Goal: Task Accomplishment & Management: Complete application form

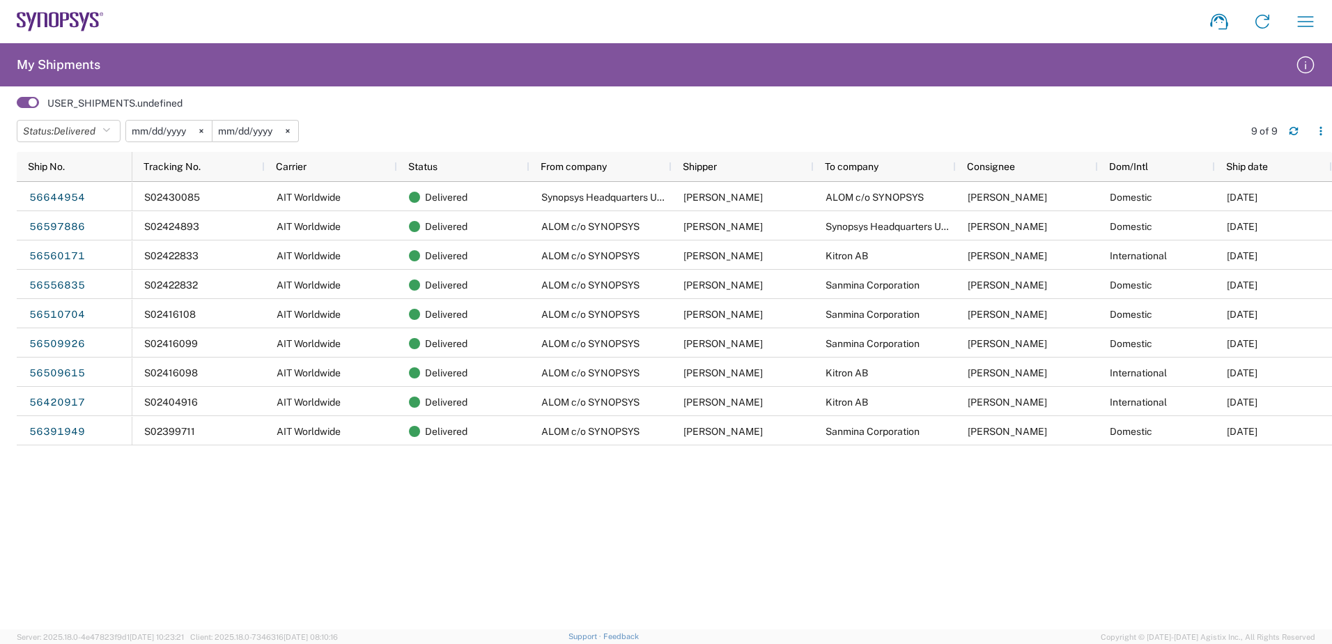
drag, startPoint x: 80, startPoint y: 24, endPoint x: 84, endPoint y: 40, distance: 16.4
click at [80, 24] on icon at bounding box center [60, 22] width 87 height 20
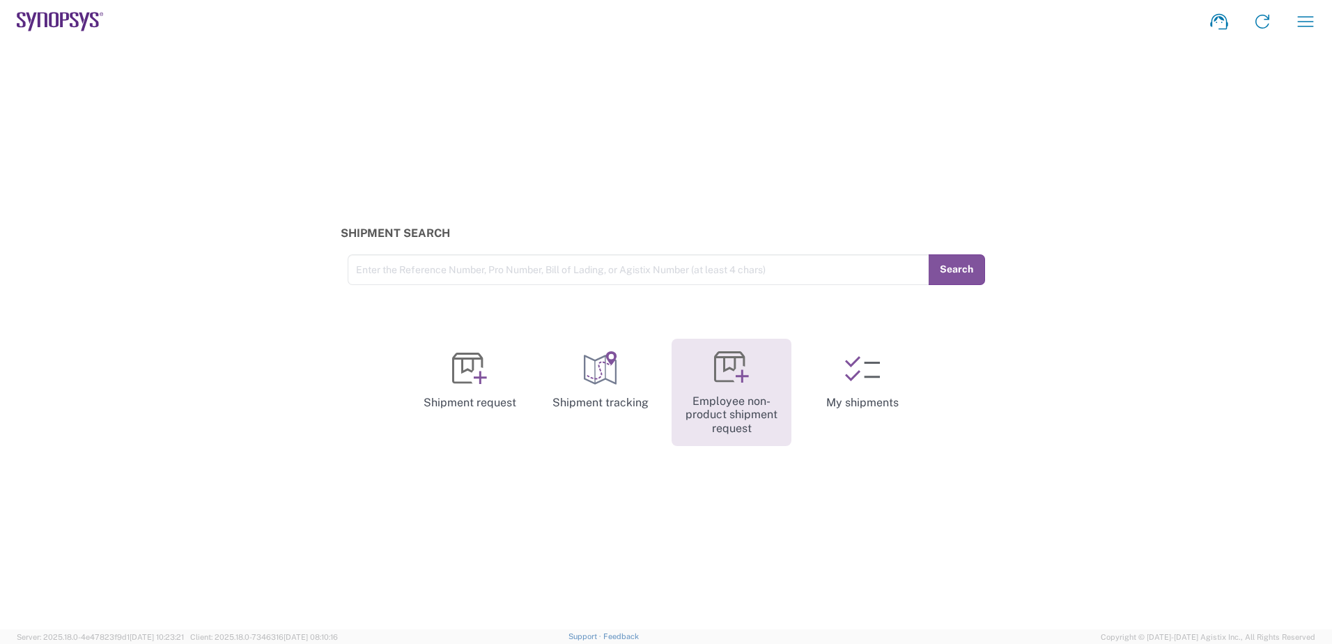
click at [729, 369] on icon at bounding box center [731, 367] width 35 height 35
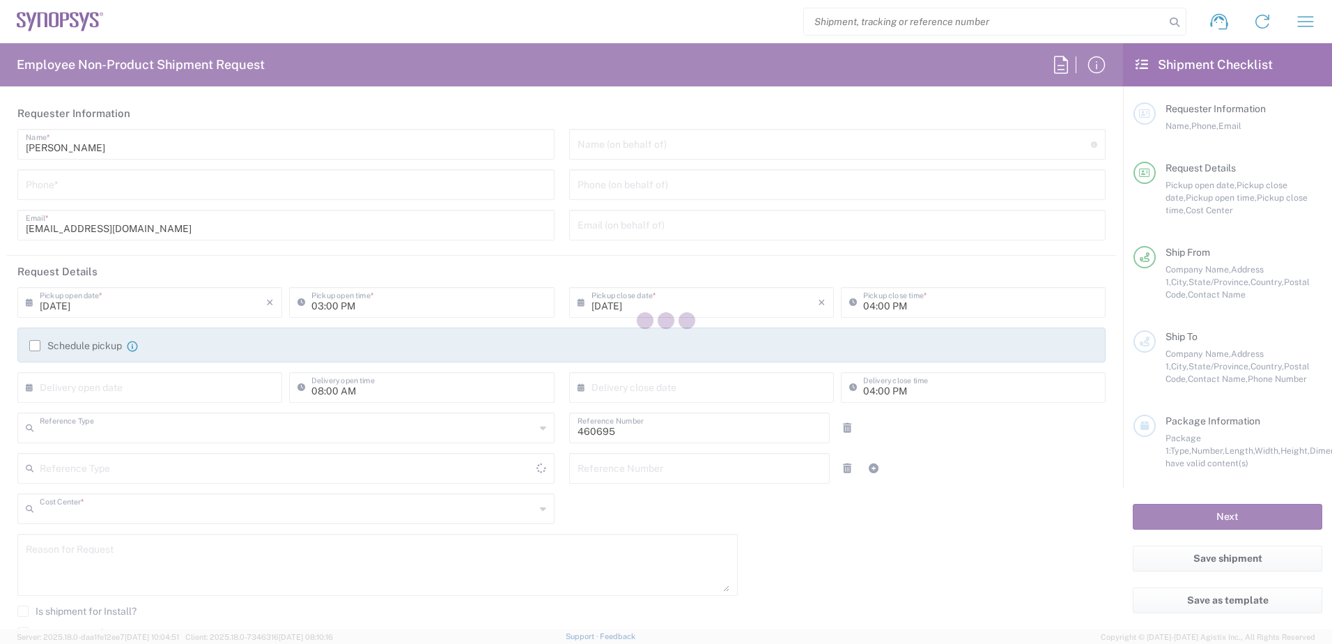
type input "Department"
type input "US01, SDG, M, HAPSOp 460695"
type input "[US_STATE]"
type input "[GEOGRAPHIC_DATA]"
type input "Delivered at Place"
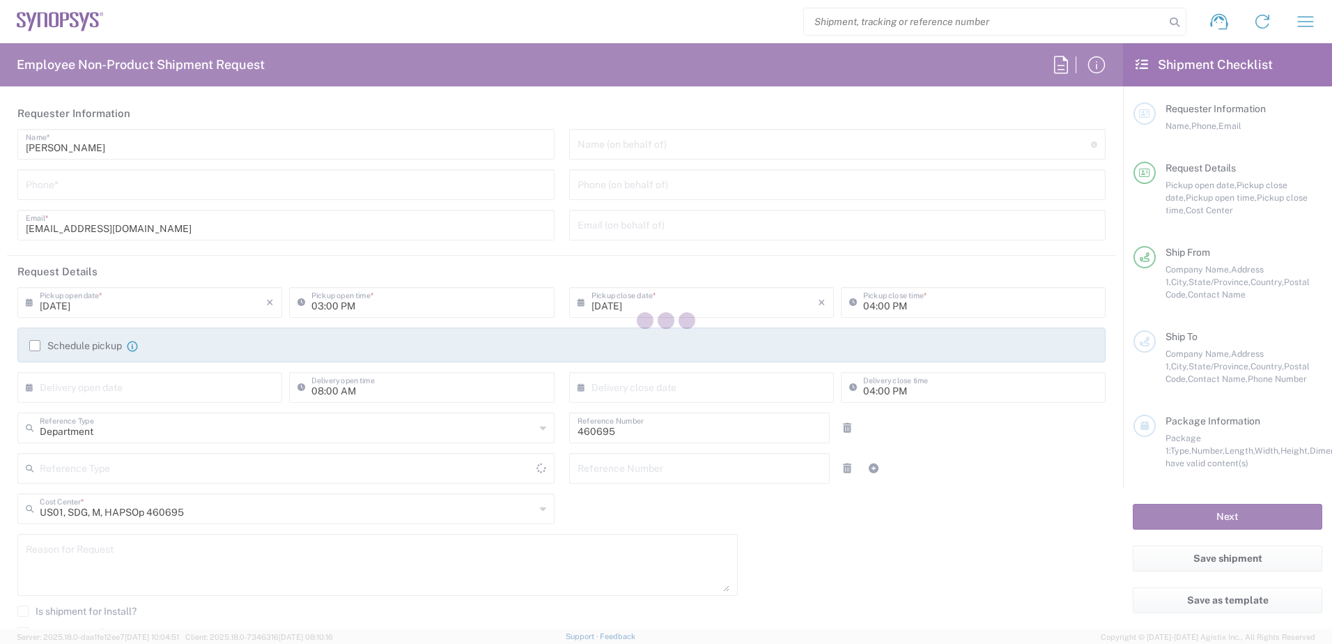
type input "[GEOGRAPHIC_DATA]"
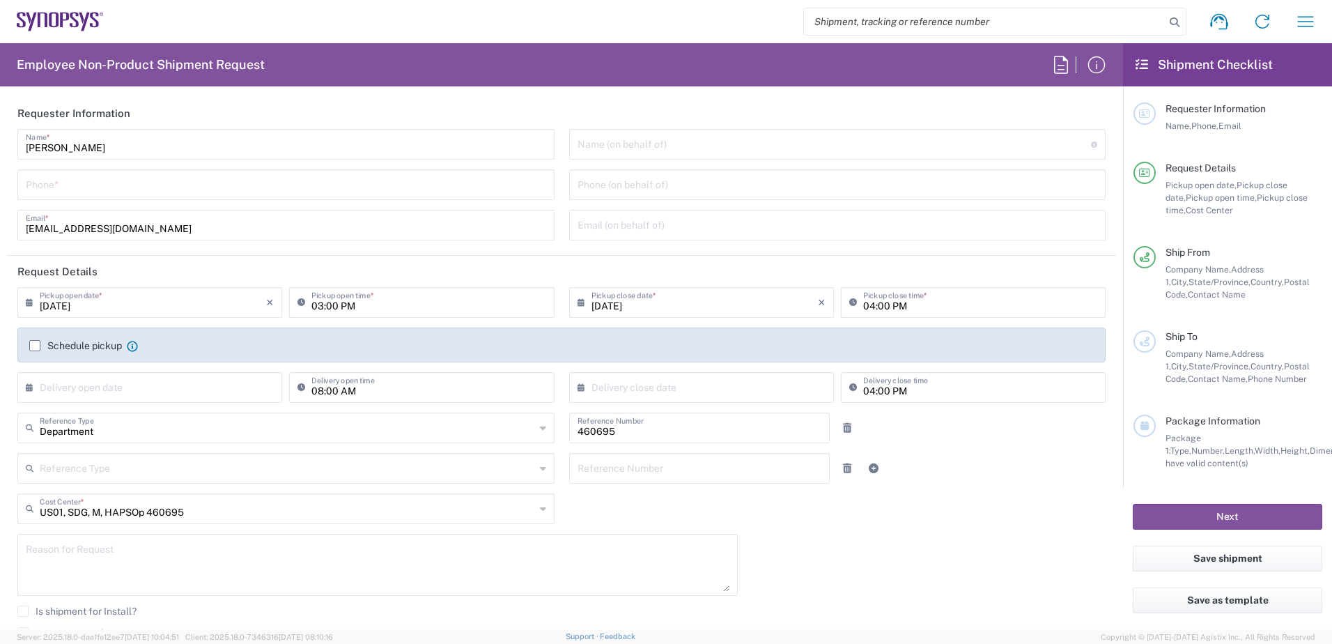
type input "Headquarters USSV"
drag, startPoint x: 32, startPoint y: 114, endPoint x: 100, endPoint y: 111, distance: 68.3
click at [100, 111] on h2 "Requester Information" at bounding box center [73, 114] width 113 height 14
drag, startPoint x: 84, startPoint y: 149, endPoint x: 77, endPoint y: 181, distance: 32.8
click at [75, 182] on input "tel" at bounding box center [286, 183] width 520 height 24
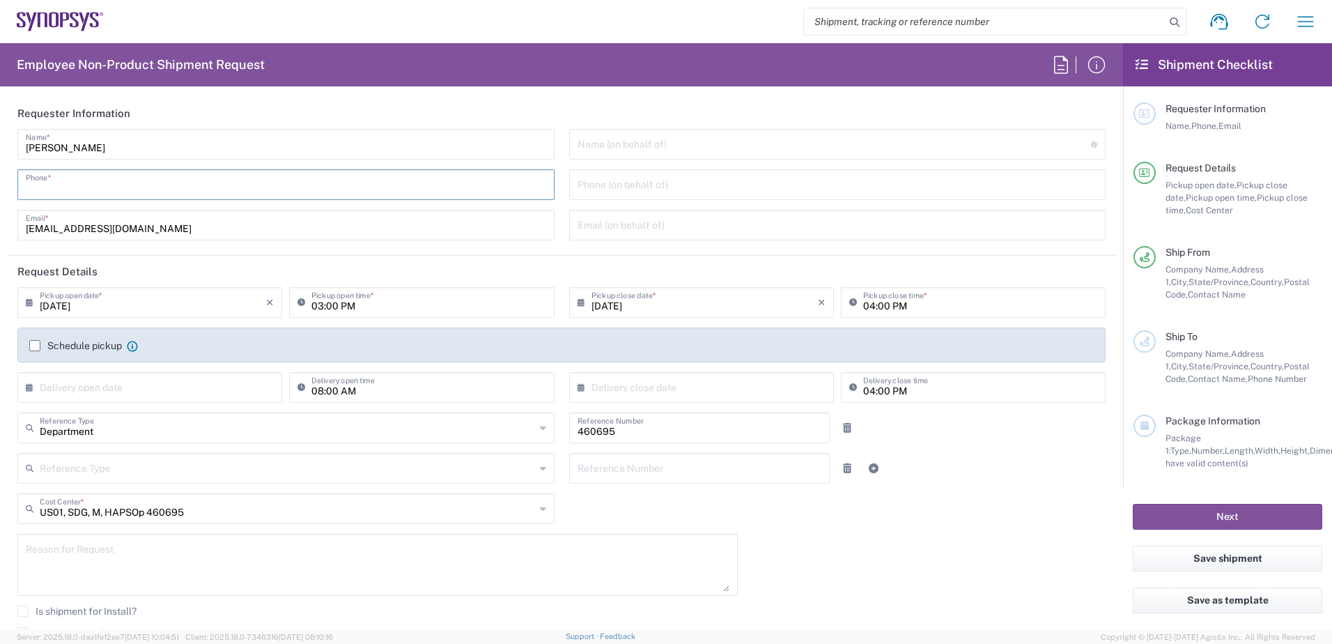
drag, startPoint x: 100, startPoint y: 189, endPoint x: 125, endPoint y: 188, distance: 24.4
click at [100, 189] on input "tel" at bounding box center [286, 183] width 520 height 24
type input "6286667014"
type input "[EMAIL_ADDRESS][DOMAIN_NAME]"
type input "4086498039"
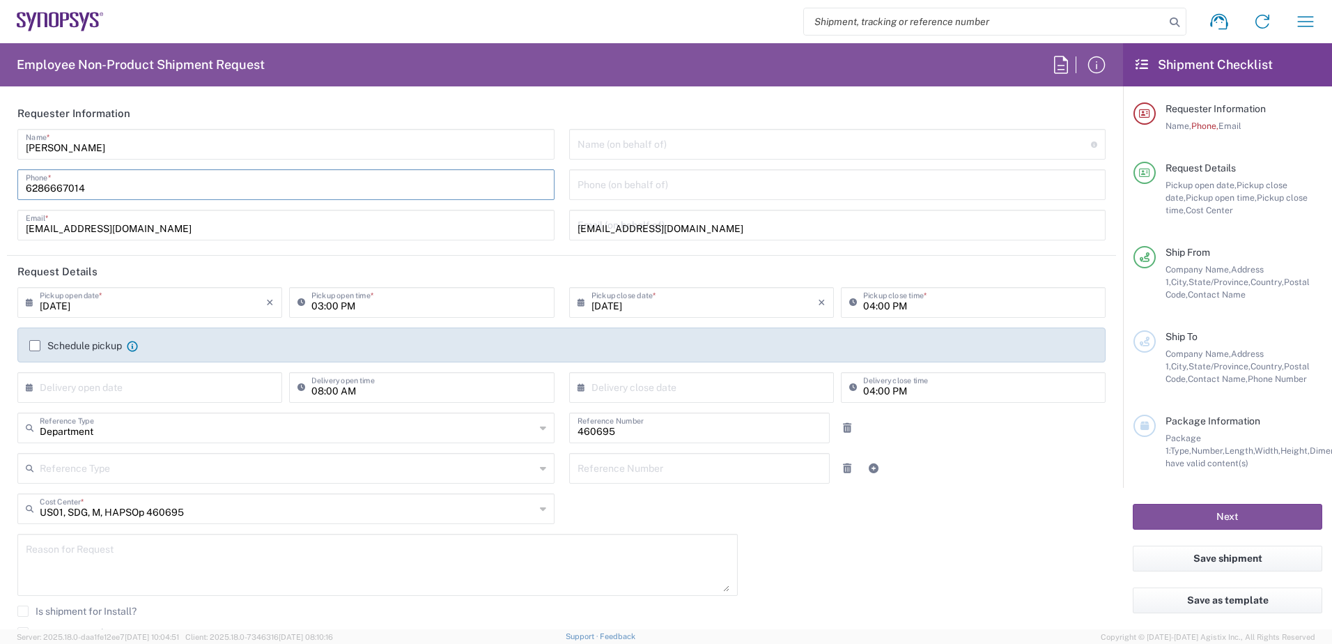
type input "Synopsys, Inc"
type input "[STREET_ADDRESS]"
type input "D-99091 [GEOGRAPHIC_DATA], [GEOGRAPHIC_DATA]"
type input "[GEOGRAPHIC_DATA]"
type input "D-99091"
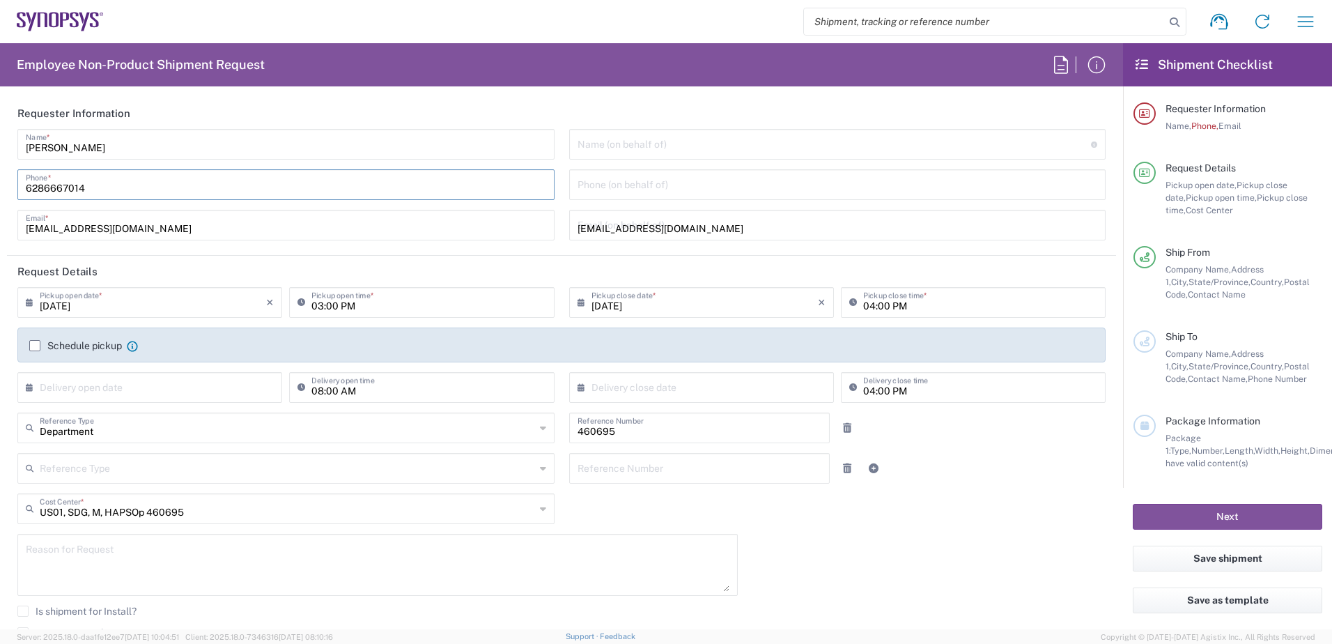
type input "[PERSON_NAME]"
type input "491752205946"
type input "[EMAIL_ADDRESS][DOMAIN_NAME]"
type input "Your Packaging"
type input "1"
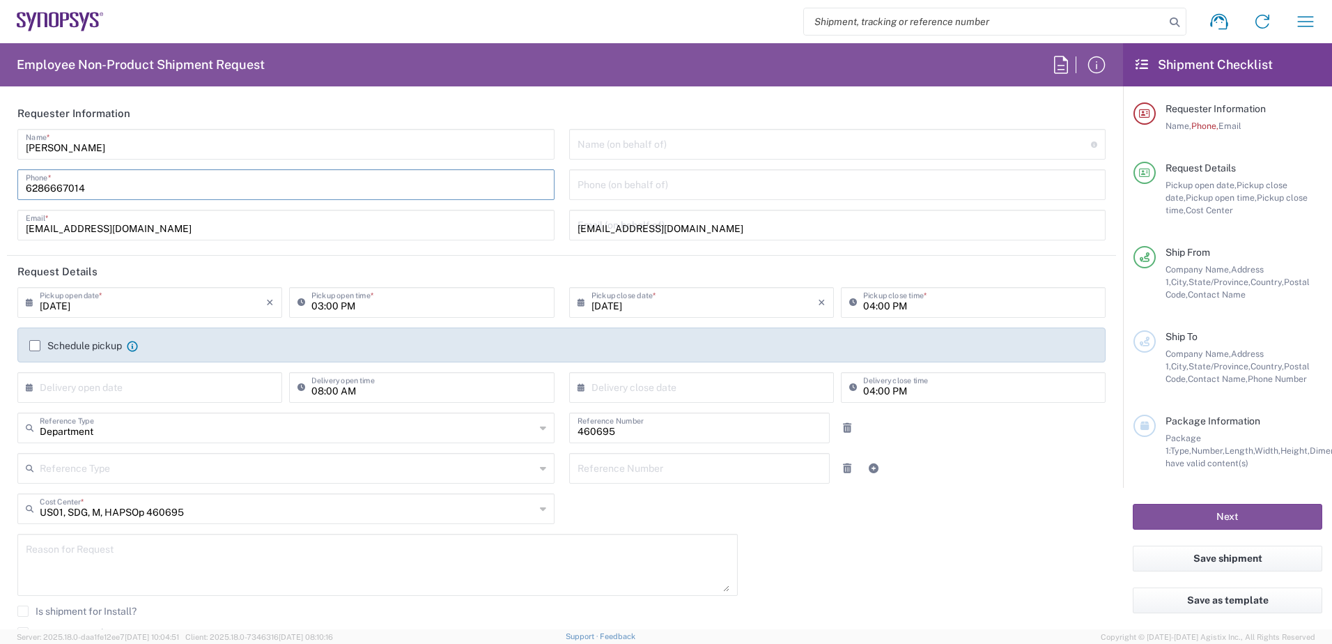
type input "24"
type input "20"
type input "14"
type input "50"
type input "[PERSON_NAME]"
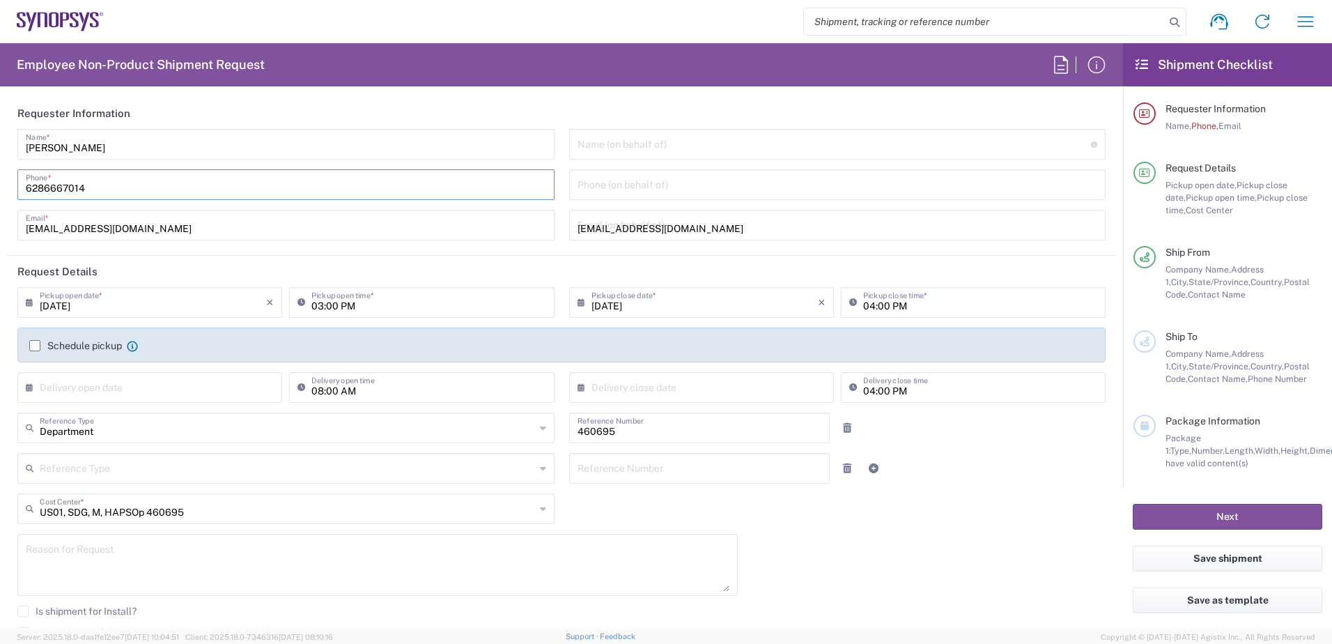
click at [100, 186] on input "6286667014" at bounding box center [286, 183] width 520 height 24
type input "6286667014"
click at [194, 96] on div "Employee Non-Product Shipment Request Requester Information [PERSON_NAME] Name …" at bounding box center [561, 336] width 1123 height 586
click at [133, 304] on input "[DATE]" at bounding box center [153, 301] width 226 height 24
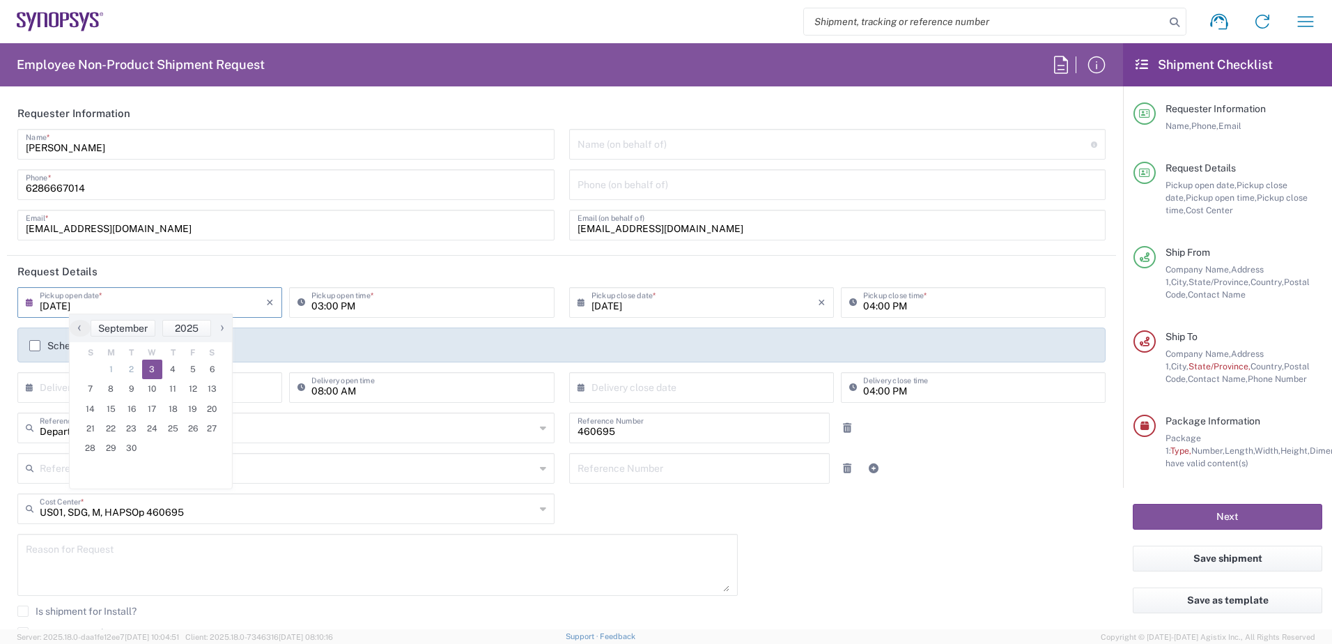
click at [200, 270] on header "Request Details" at bounding box center [561, 271] width 1109 height 31
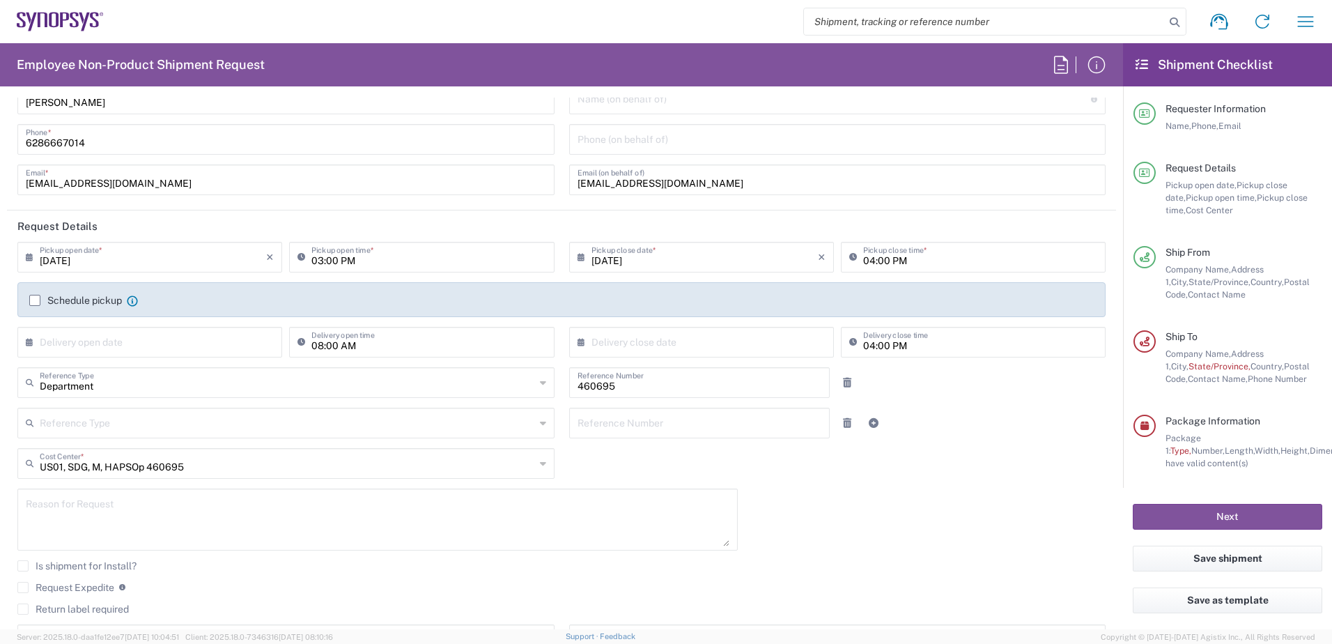
scroll to position [70, 0]
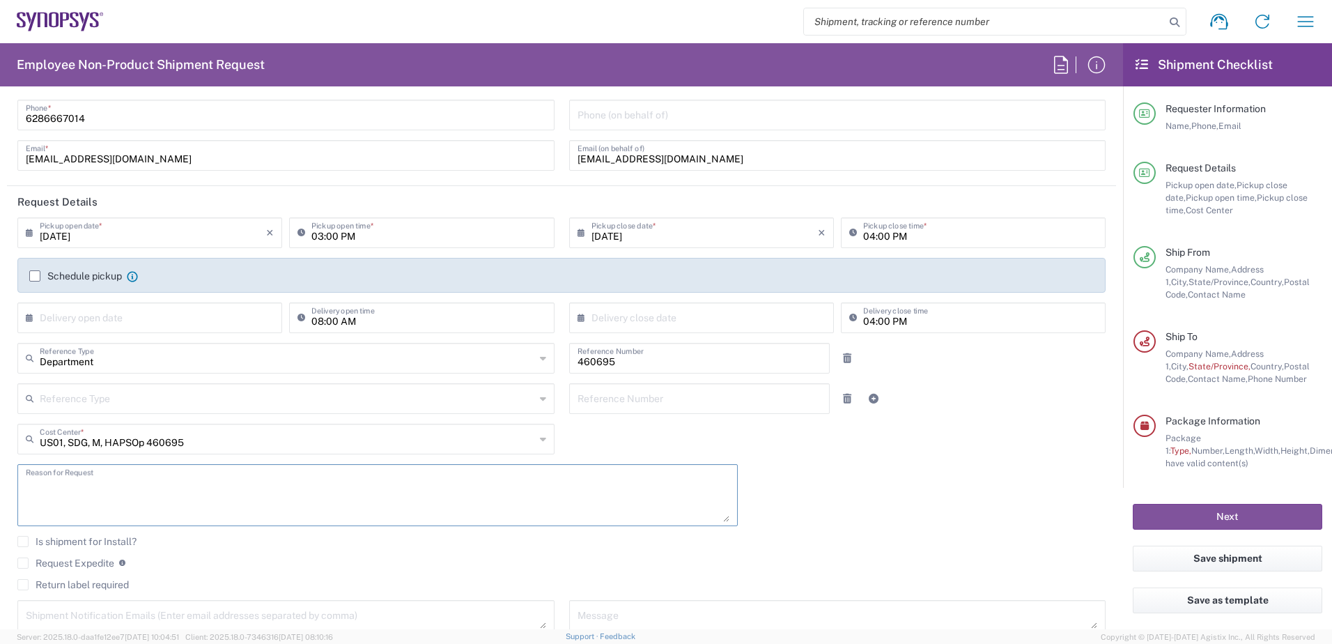
click at [61, 485] on textarea at bounding box center [377, 495] width 703 height 54
click at [70, 488] on textarea at bounding box center [377, 495] width 703 height 54
paste textarea "AMD EP2 RMAs"
drag, startPoint x: 33, startPoint y: 495, endPoint x: 35, endPoint y: 522, distance: 27.2
click at [35, 522] on div "AMD EP2 RMAs Reason for Request" at bounding box center [377, 495] width 720 height 62
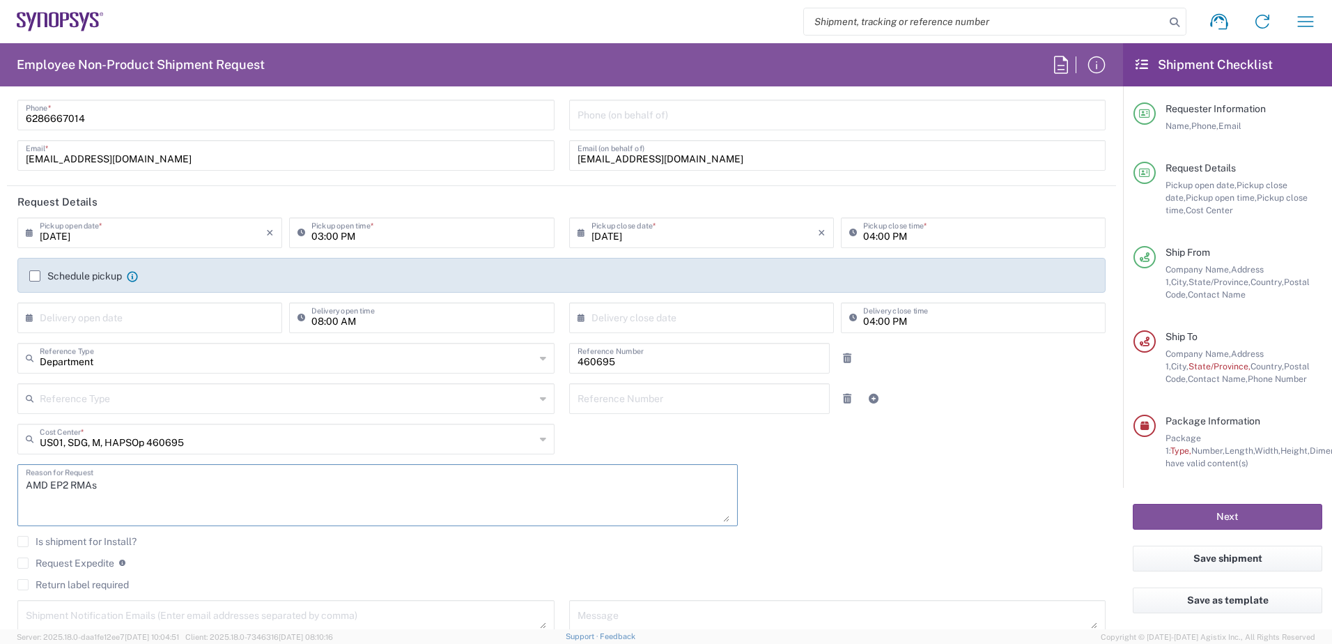
click at [111, 482] on textarea "AMD EP2 RMAs" at bounding box center [377, 495] width 703 height 54
type textarea "AMD EP2 RMAs - Spares"
click at [355, 552] on div "Is shipment for Install?" at bounding box center [561, 546] width 1088 height 21
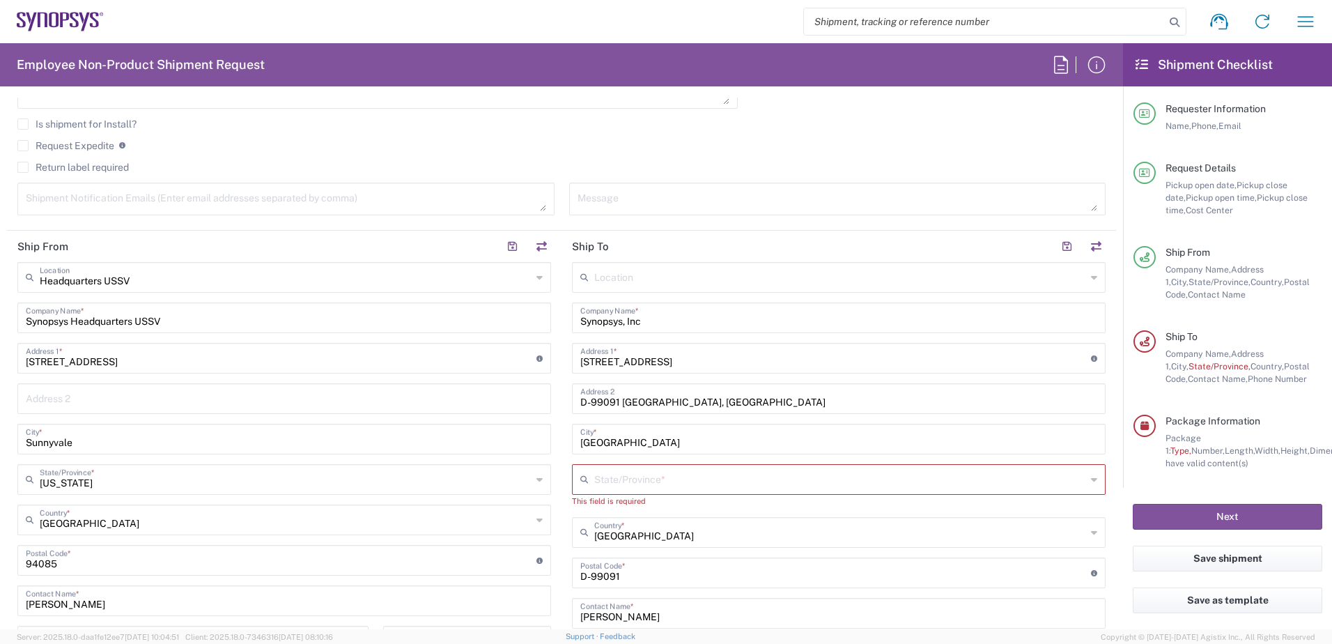
scroll to position [488, 0]
click at [45, 249] on h2 "Ship From" at bounding box center [42, 246] width 51 height 14
drag, startPoint x: 26, startPoint y: 245, endPoint x: 77, endPoint y: 244, distance: 50.8
click at [77, 244] on header "Ship From" at bounding box center [284, 245] width 554 height 31
drag, startPoint x: 618, startPoint y: 246, endPoint x: 537, endPoint y: 246, distance: 80.8
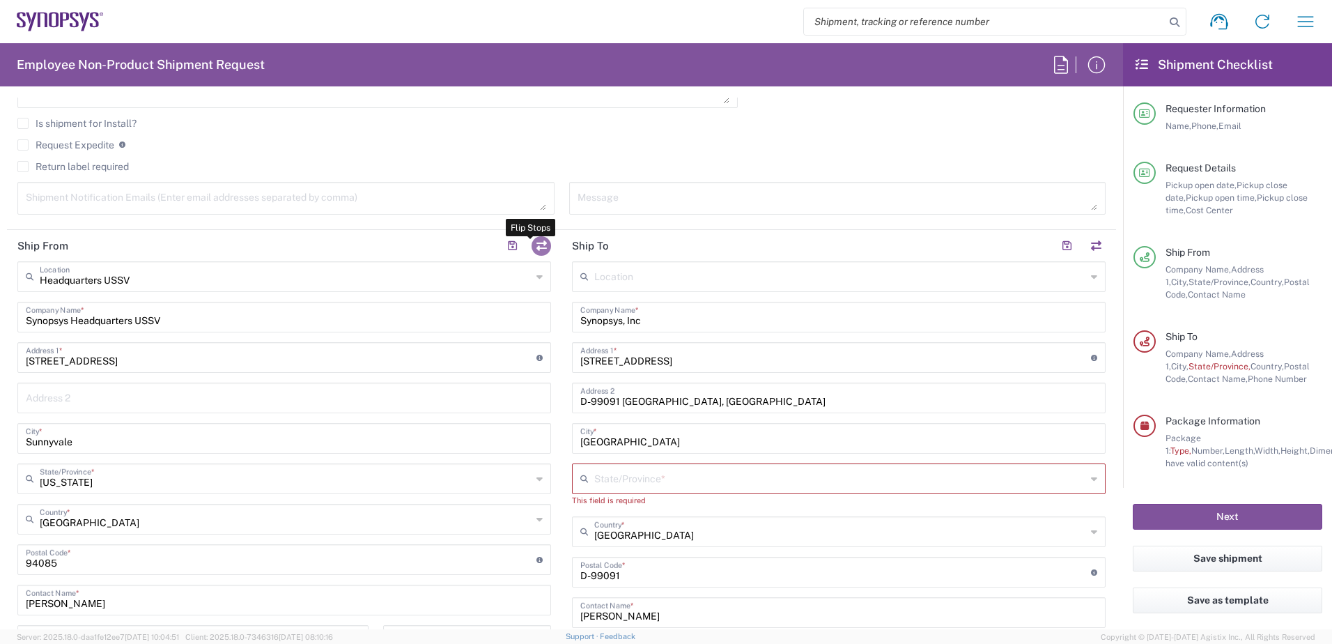
click at [537, 246] on div "Ship From [GEOGRAPHIC_DATA] Stops Headquarters USSV Location Headquarters [GEOG…" at bounding box center [561, 547] width 1109 height 635
drag, startPoint x: 201, startPoint y: 315, endPoint x: 3, endPoint y: 311, distance: 197.8
click at [3, 311] on form "Requester Information [PERSON_NAME] Name * [PHONE_NUMBER] Phone * [EMAIL_ADDRES…" at bounding box center [561, 363] width 1123 height 531
type input "a"
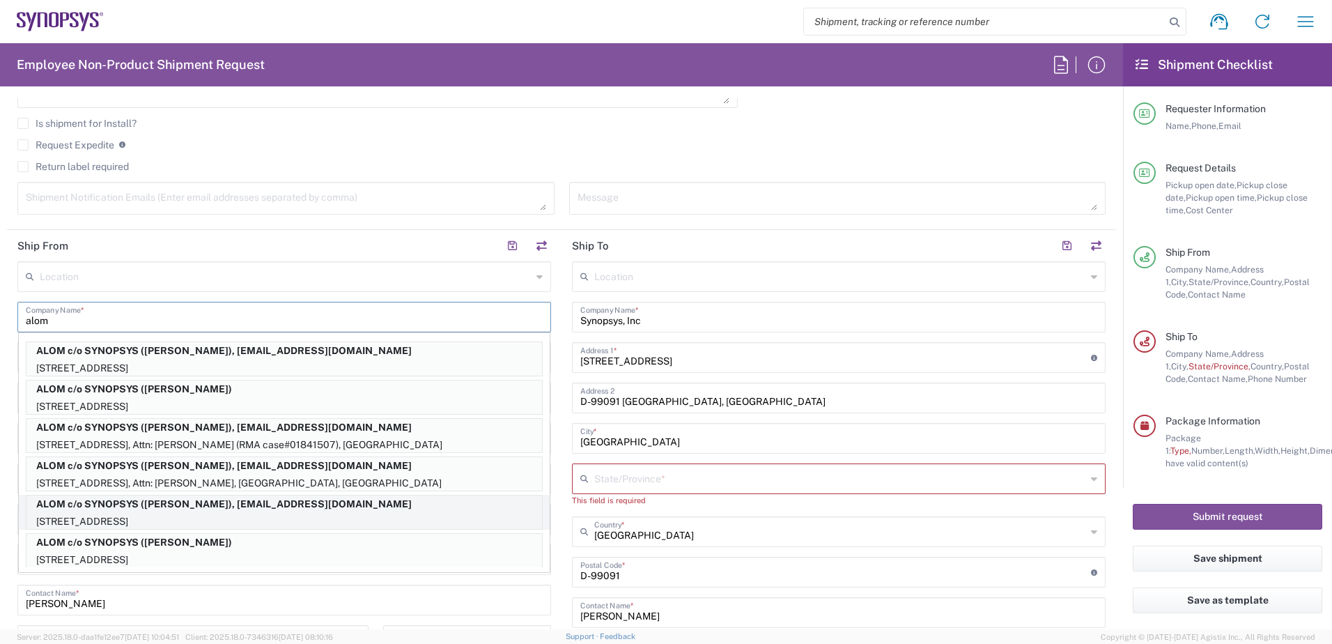
click at [198, 510] on p "ALOM c/o SYNOPSYS ([PERSON_NAME]), [EMAIL_ADDRESS][DOMAIN_NAME]" at bounding box center [283, 503] width 515 height 17
type input "ALOM c/o SYNOPSYS"
type input "[STREET_ADDRESS]"
type input "Fremont"
type input "94539"
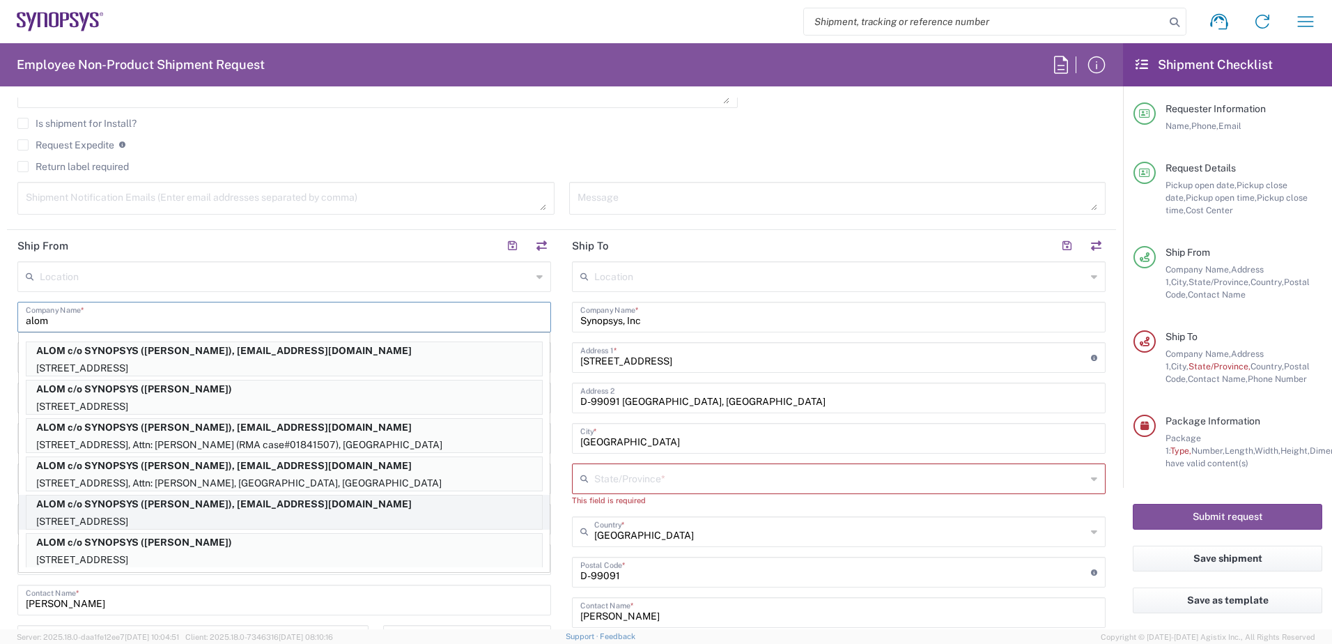
type input "[PERSON_NAME]"
type input "[EMAIL_ADDRESS][DOMAIN_NAME]"
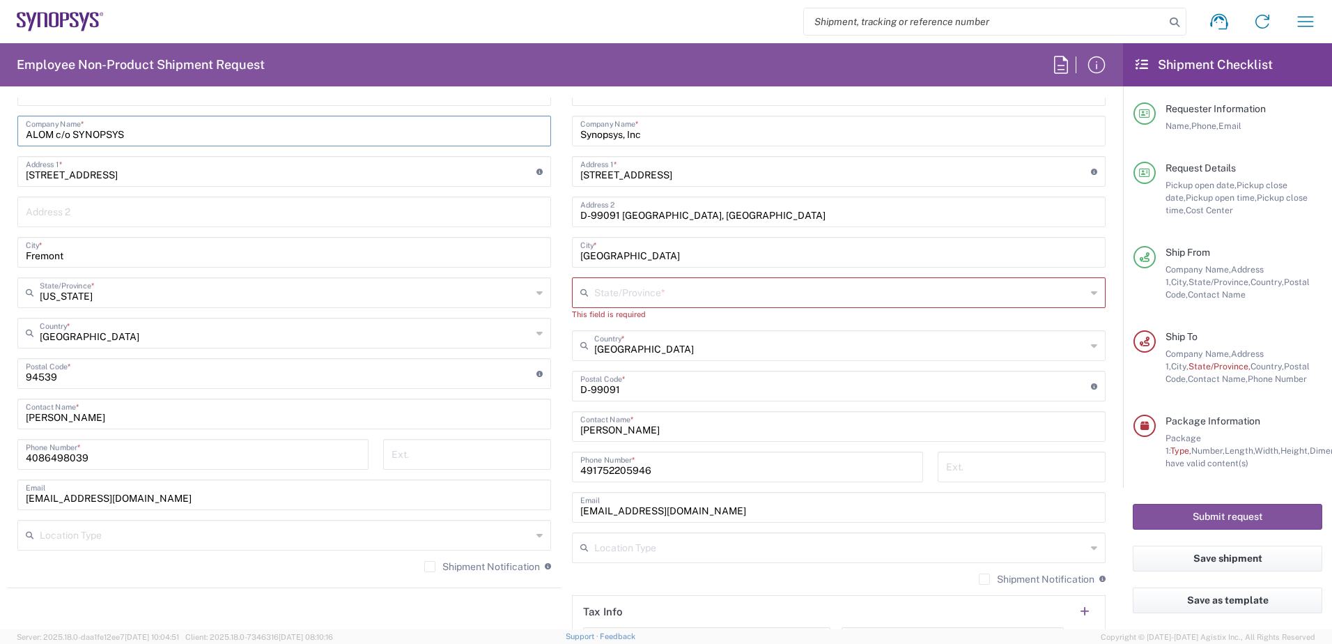
scroll to position [697, 0]
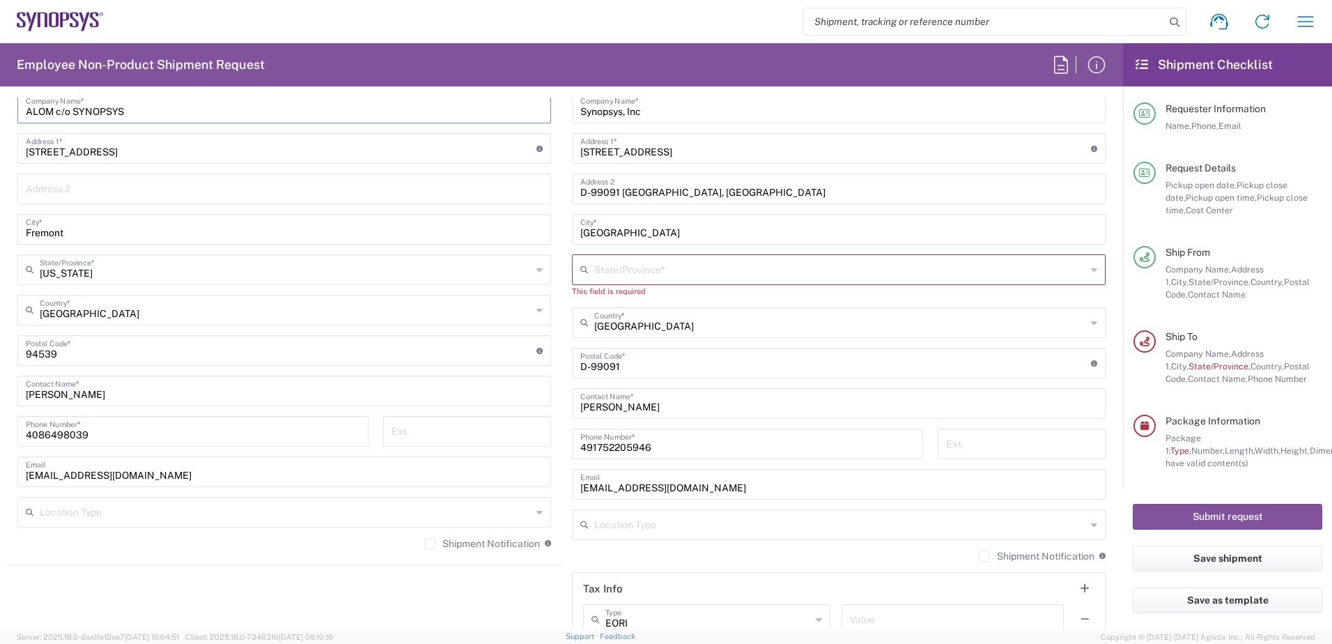
click at [424, 544] on label "Shipment Notification" at bounding box center [482, 543] width 116 height 11
click at [430, 543] on input "Shipment Notification" at bounding box center [430, 543] width 0 height 0
click at [107, 432] on input "4086498039" at bounding box center [193, 430] width 334 height 24
type input "4086498039"
click at [304, 454] on div "[PHONE_NUMBER] Phone Number *" at bounding box center [193, 436] width 366 height 40
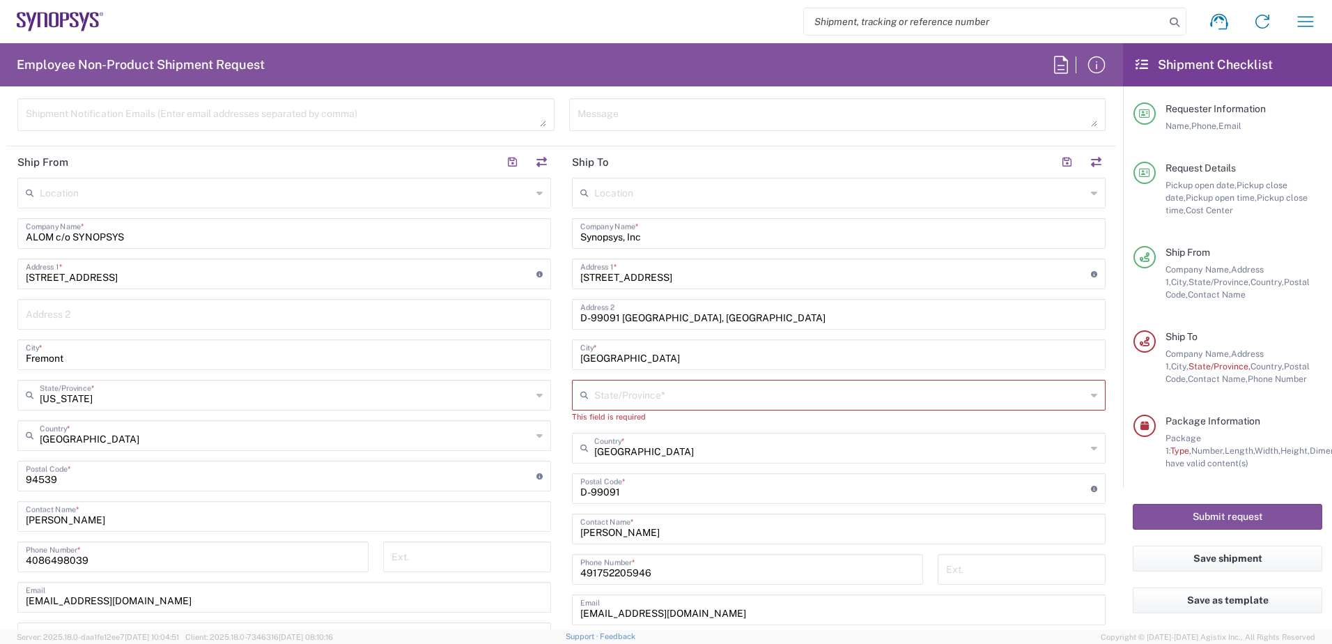
scroll to position [557, 0]
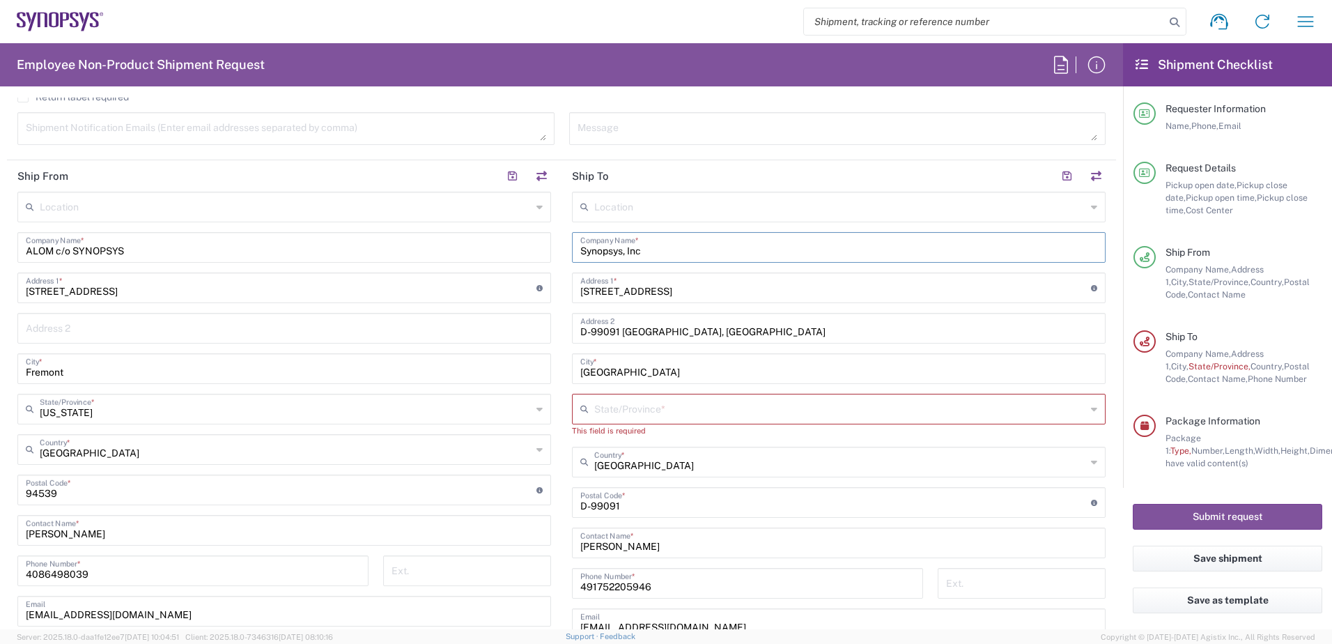
click at [661, 247] on input "Synopsys, Inc" at bounding box center [838, 246] width 517 height 24
click at [674, 247] on input "Synopsys, Inc" at bounding box center [838, 246] width 517 height 24
drag, startPoint x: 685, startPoint y: 244, endPoint x: 535, endPoint y: 254, distance: 150.1
click at [549, 254] on div "Ship From Location [GEOGRAPHIC_DATA] DE04 Agrate Brianza IT01 [GEOGRAPHIC_DATA]…" at bounding box center [561, 477] width 1109 height 635
type input "HAV Cloud"
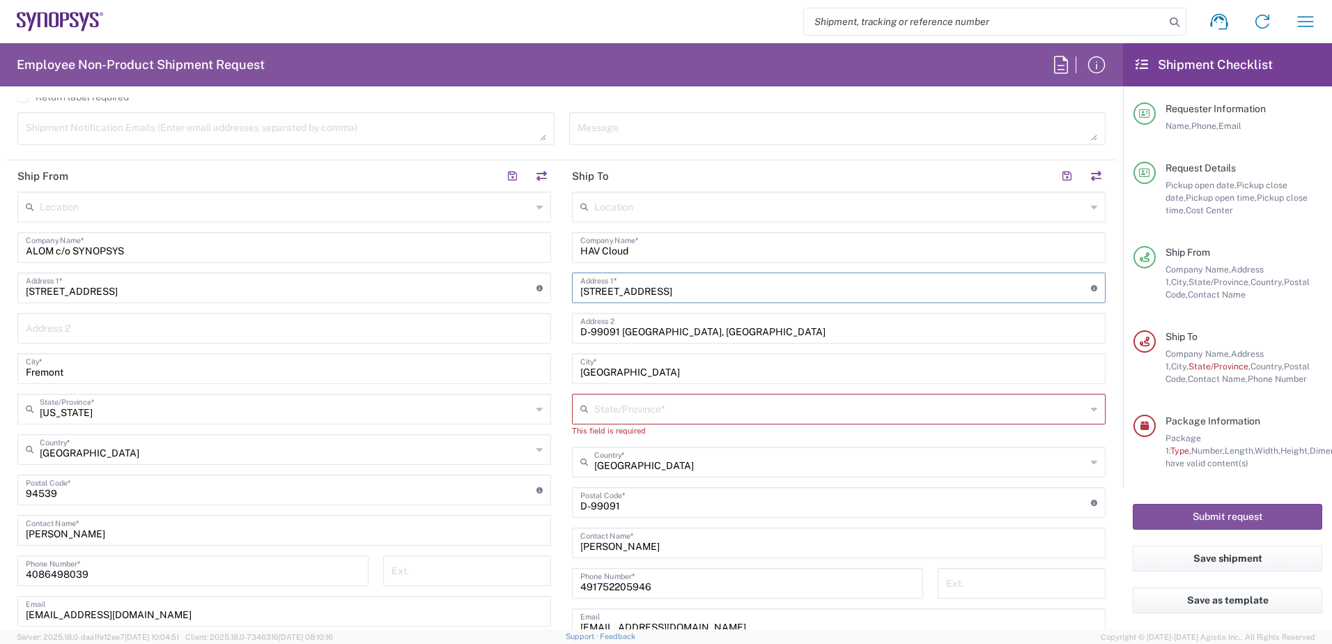
click at [641, 291] on input "[STREET_ADDRESS]" at bounding box center [835, 286] width 511 height 24
drag, startPoint x: 659, startPoint y: 290, endPoint x: 475, endPoint y: 279, distance: 184.3
click at [475, 279] on div "Ship From Location [GEOGRAPHIC_DATA] DE04 Agrate Brianza IT01 [GEOGRAPHIC_DATA]…" at bounding box center [561, 477] width 1109 height 635
paste input "HAV Cloud [STREET_ADDRESS]"
type input "HAV Cloud [STREET_ADDRESS]"
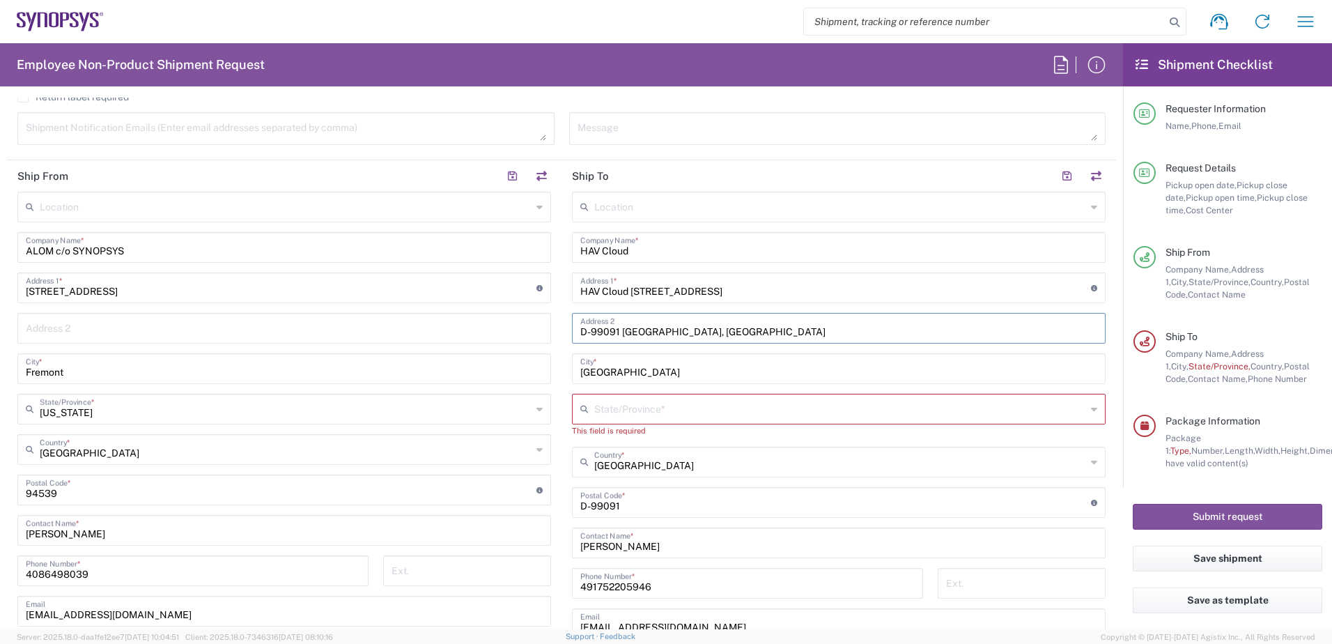
drag, startPoint x: 736, startPoint y: 333, endPoint x: 326, endPoint y: 325, distance: 409.6
click at [335, 326] on div "Ship From Location [GEOGRAPHIC_DATA] DE04 Agrate Brianza IT01 [GEOGRAPHIC_DATA]…" at bounding box center [561, 477] width 1109 height 635
drag, startPoint x: 634, startPoint y: 375, endPoint x: 471, endPoint y: 368, distance: 163.1
click at [471, 368] on div "Ship From Location [GEOGRAPHIC_DATA] DE04 Agrate Brianza IT01 [GEOGRAPHIC_DATA]…" at bounding box center [561, 477] width 1109 height 635
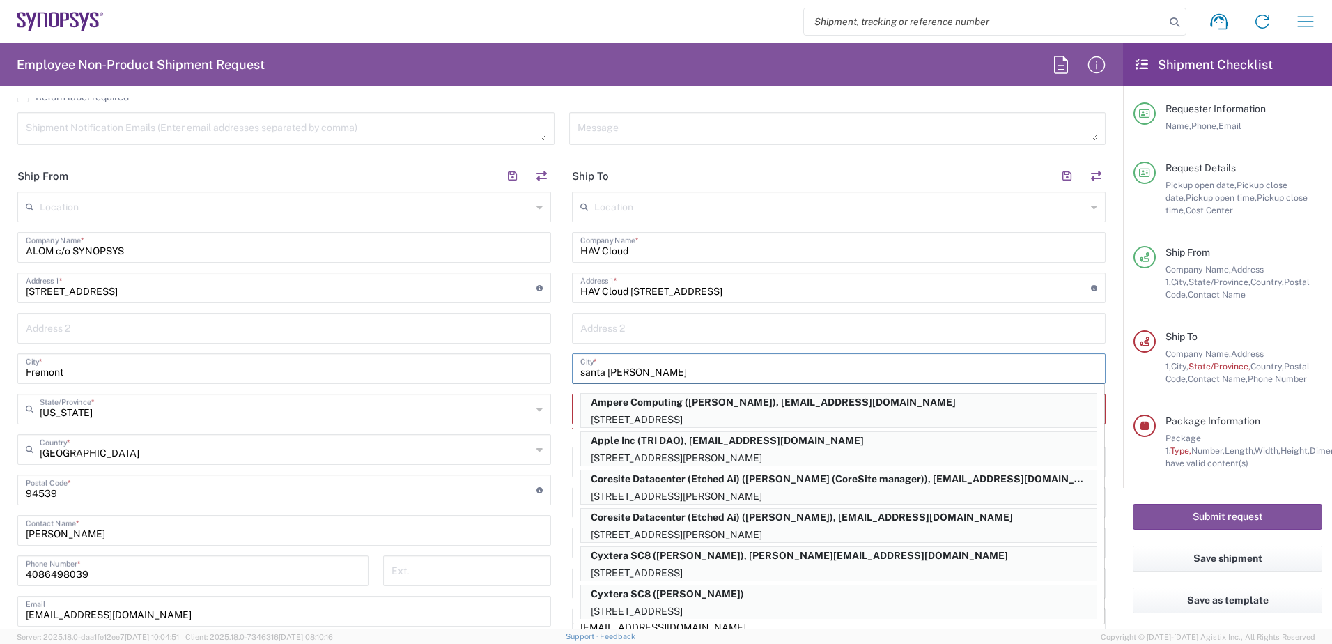
type input "santa [PERSON_NAME]"
click at [618, 343] on div "Location [GEOGRAPHIC_DATA] DE04 Agrate Brianza IT01 [GEOGRAPHIC_DATA] DE02 [GEO…" at bounding box center [839, 491] width 534 height 598
click at [547, 364] on main "Location [GEOGRAPHIC_DATA] DE04 Agrate Brianza IT01 [GEOGRAPHIC_DATA] DE02 [GEO…" at bounding box center [284, 445] width 554 height 507
click at [581, 370] on input "santa [PERSON_NAME]" at bounding box center [838, 367] width 517 height 24
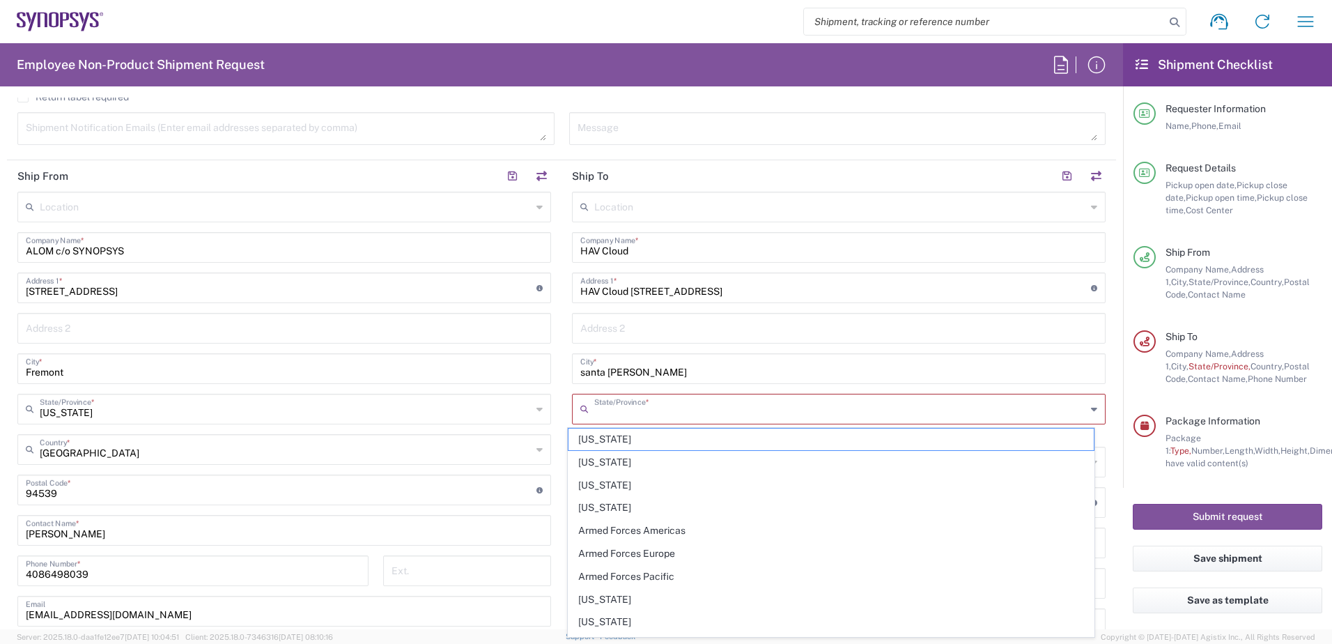
drag, startPoint x: 616, startPoint y: 412, endPoint x: 625, endPoint y: 412, distance: 9.1
click at [616, 412] on input "text" at bounding box center [840, 408] width 492 height 24
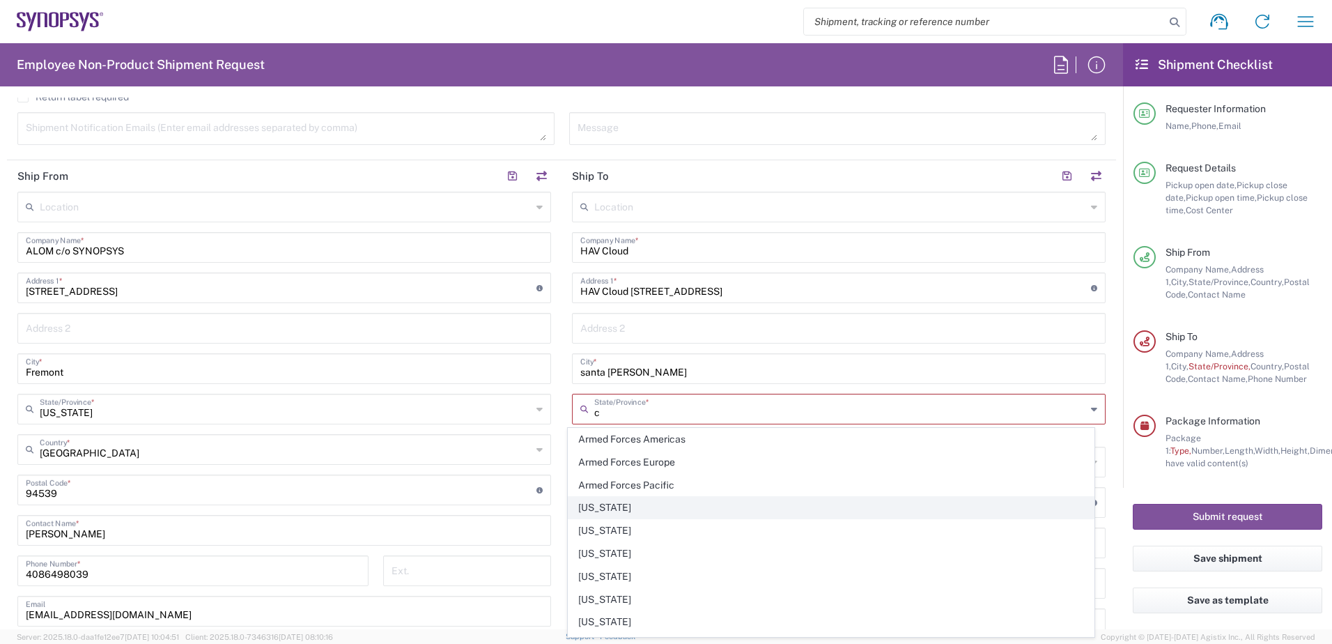
click at [600, 511] on span "[US_STATE]" at bounding box center [831, 508] width 526 height 22
type input "[US_STATE]"
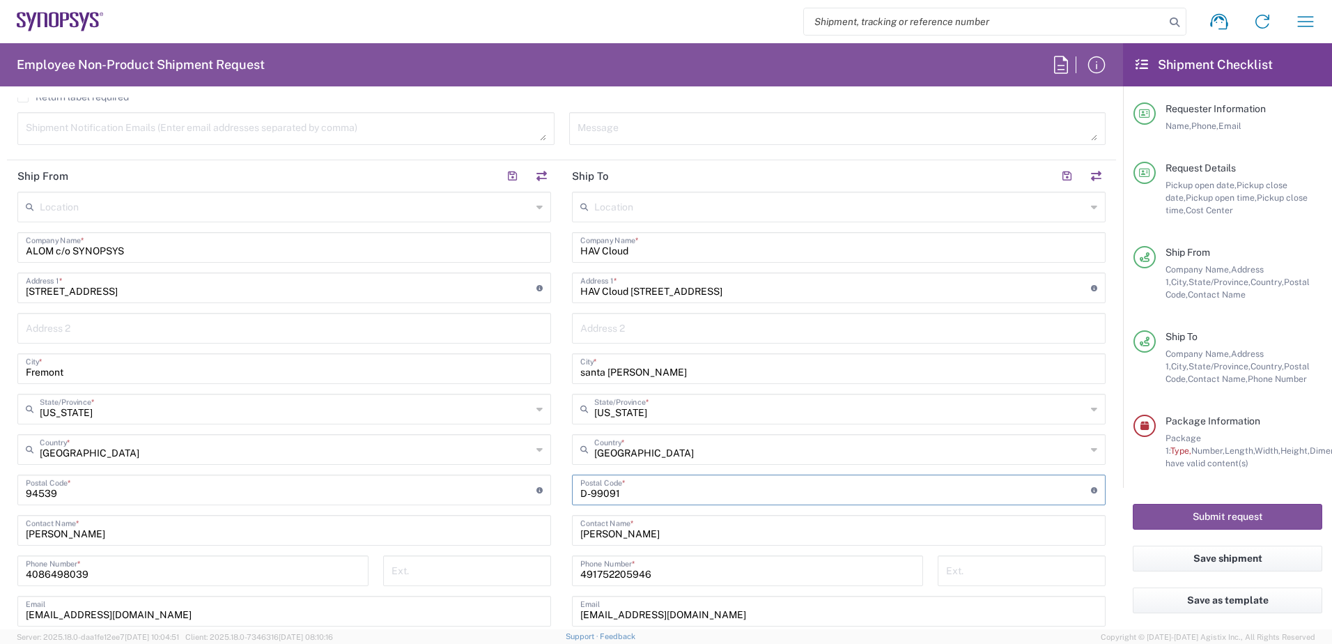
drag, startPoint x: 644, startPoint y: 492, endPoint x: 394, endPoint y: 469, distance: 251.1
click at [398, 471] on div "Ship From Location [GEOGRAPHIC_DATA] DE04 Agrate Brianza IT01 [GEOGRAPHIC_DATA]…" at bounding box center [561, 471] width 1109 height 622
type input "95054"
drag, startPoint x: 637, startPoint y: 534, endPoint x: 476, endPoint y: 533, distance: 160.9
click at [488, 534] on div "Ship From Location [GEOGRAPHIC_DATA] DE04 Agrate Brianza IT01 [GEOGRAPHIC_DATA]…" at bounding box center [561, 471] width 1109 height 622
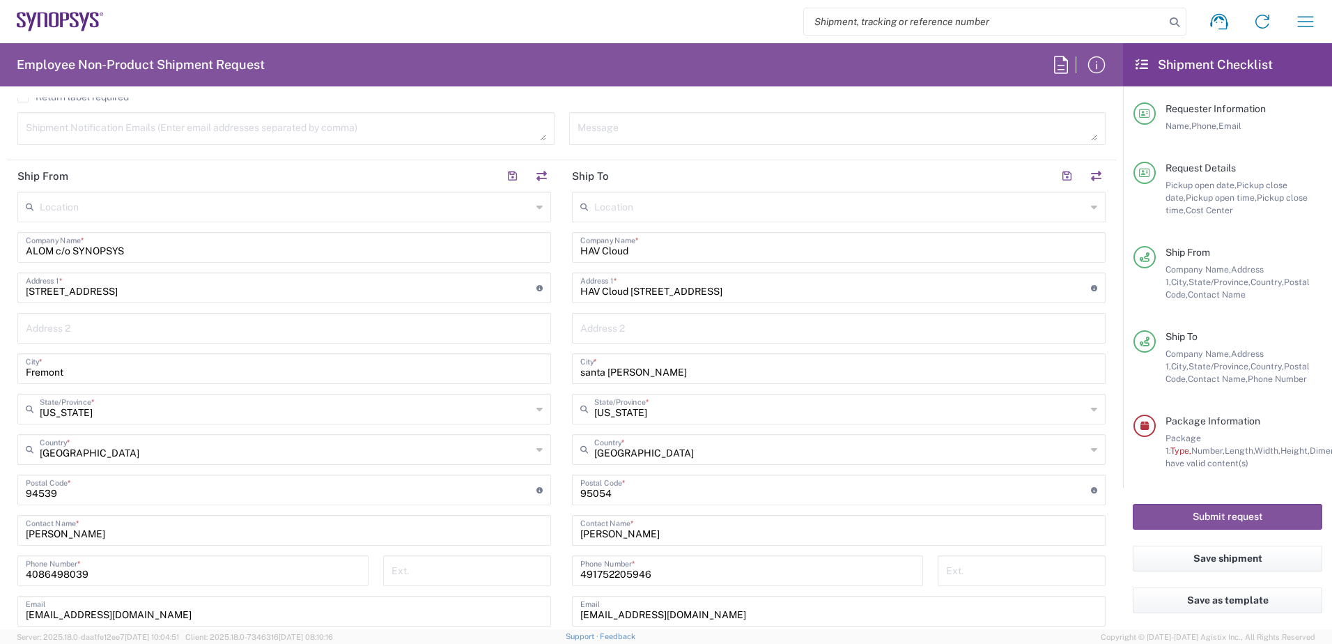
click at [652, 532] on input "[PERSON_NAME]" at bounding box center [838, 529] width 517 height 24
drag, startPoint x: 658, startPoint y: 532, endPoint x: 558, endPoint y: 532, distance: 100.3
click at [561, 532] on main "Location [GEOGRAPHIC_DATA] DE04 Agrate Brianza IT01 [GEOGRAPHIC_DATA] DE02 [GEO…" at bounding box center [838, 484] width 554 height 585
paste input "[PERSON_NAME]"
type input "[PERSON_NAME]"
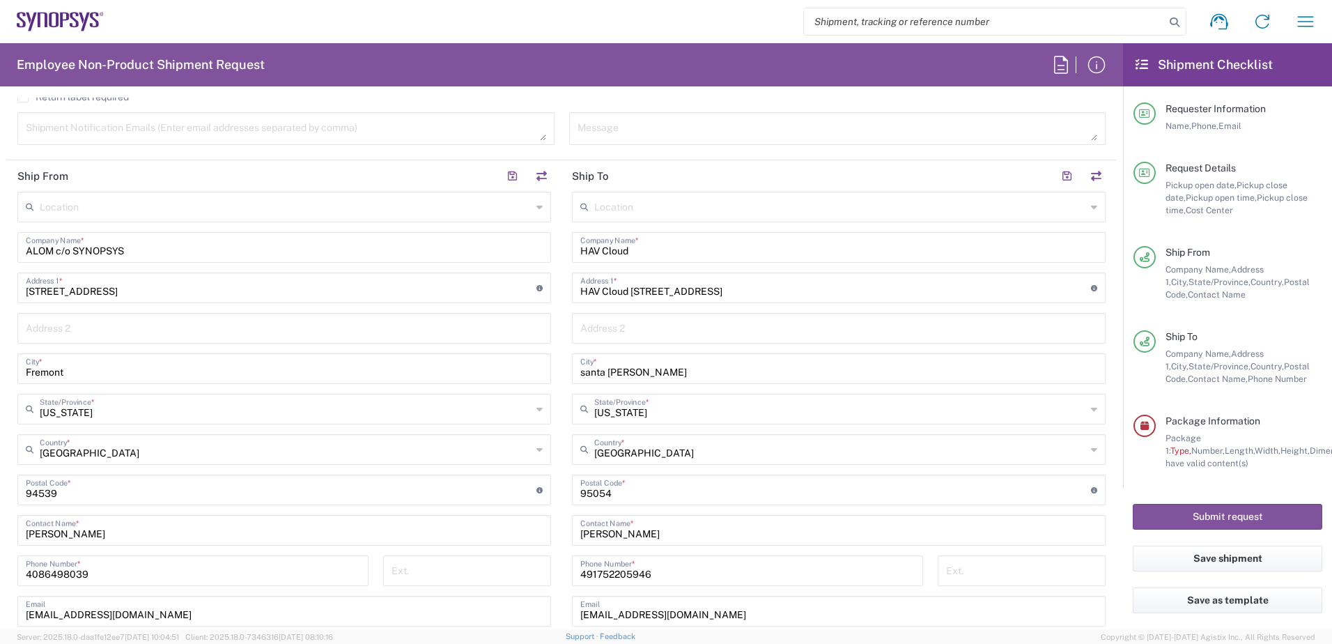
click at [668, 575] on input "491752205946" at bounding box center [747, 569] width 334 height 24
drag, startPoint x: 676, startPoint y: 575, endPoint x: 528, endPoint y: 570, distance: 148.5
click at [528, 570] on div "Ship From Location [GEOGRAPHIC_DATA] DE04 Agrate Brianza IT01 [GEOGRAPHIC_DATA]…" at bounding box center [561, 471] width 1109 height 622
paste input "16502550262"
type input "16502550262"
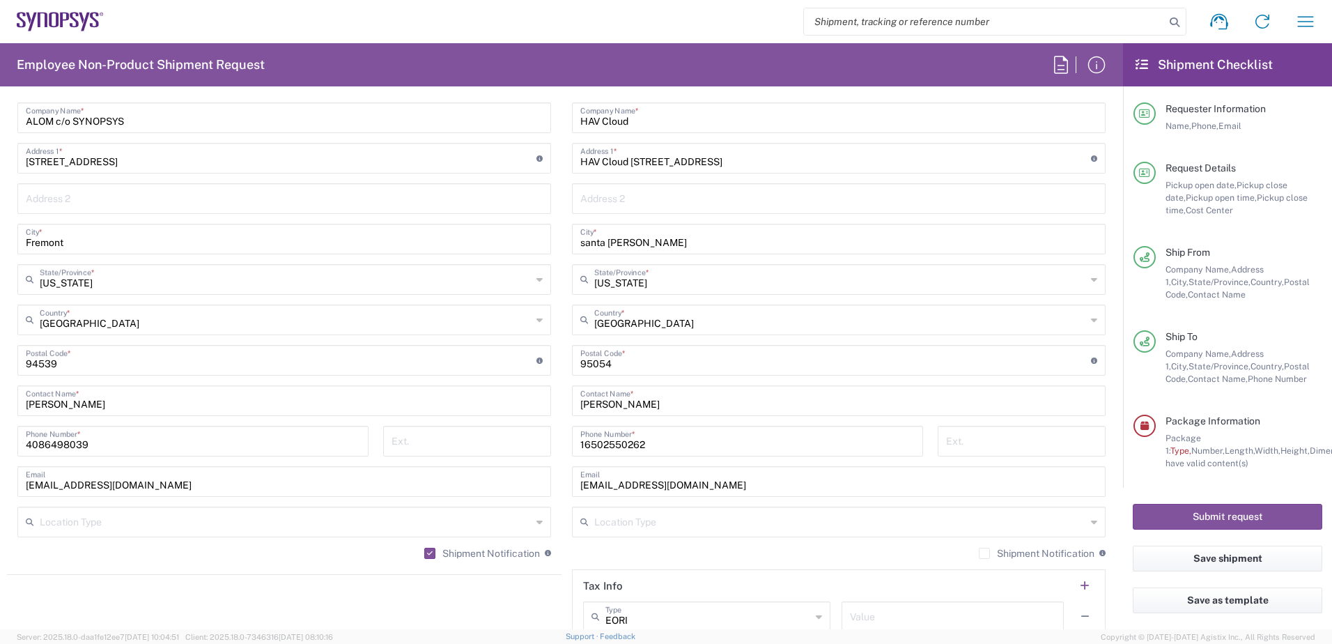
scroll to position [697, 0]
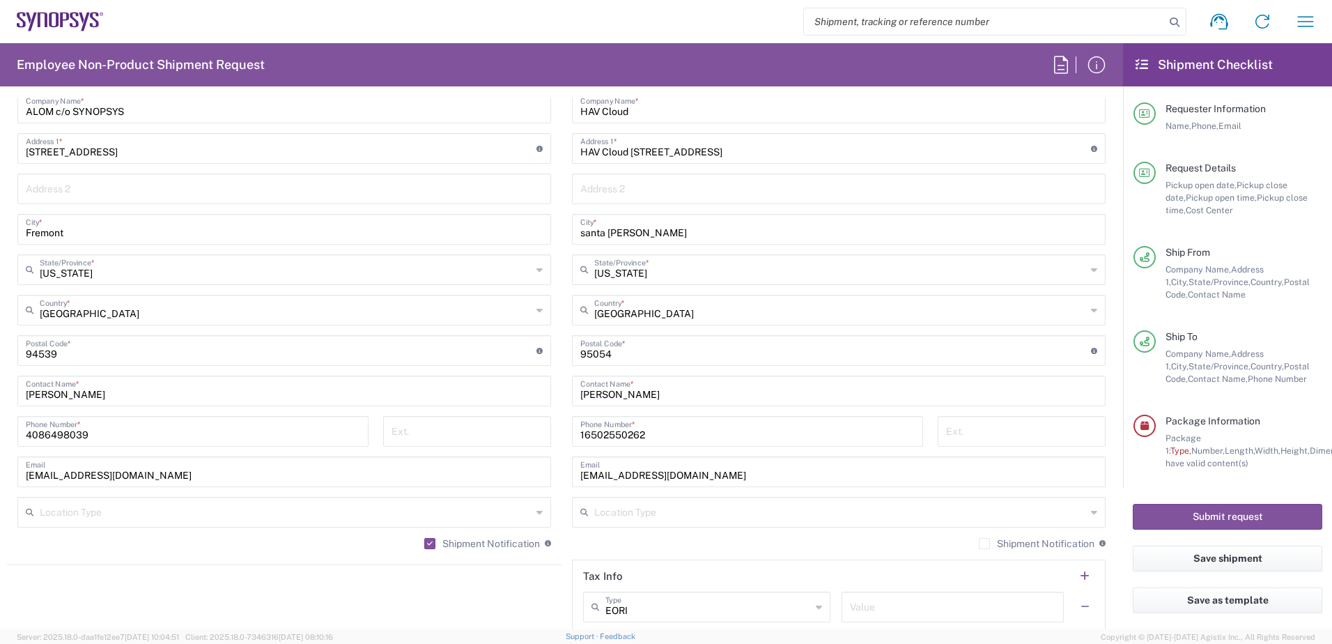
drag, startPoint x: 678, startPoint y: 479, endPoint x: 693, endPoint y: 477, distance: 15.4
click at [678, 479] on input "[EMAIL_ADDRESS][DOMAIN_NAME]" at bounding box center [838, 470] width 517 height 24
drag, startPoint x: 701, startPoint y: 474, endPoint x: 399, endPoint y: 457, distance: 302.8
click at [403, 457] on div "Ship From Location [GEOGRAPHIC_DATA] DE04 Agrate Brianza IT01 [GEOGRAPHIC_DATA]…" at bounding box center [561, 332] width 1109 height 622
paste input "Tuanlam"
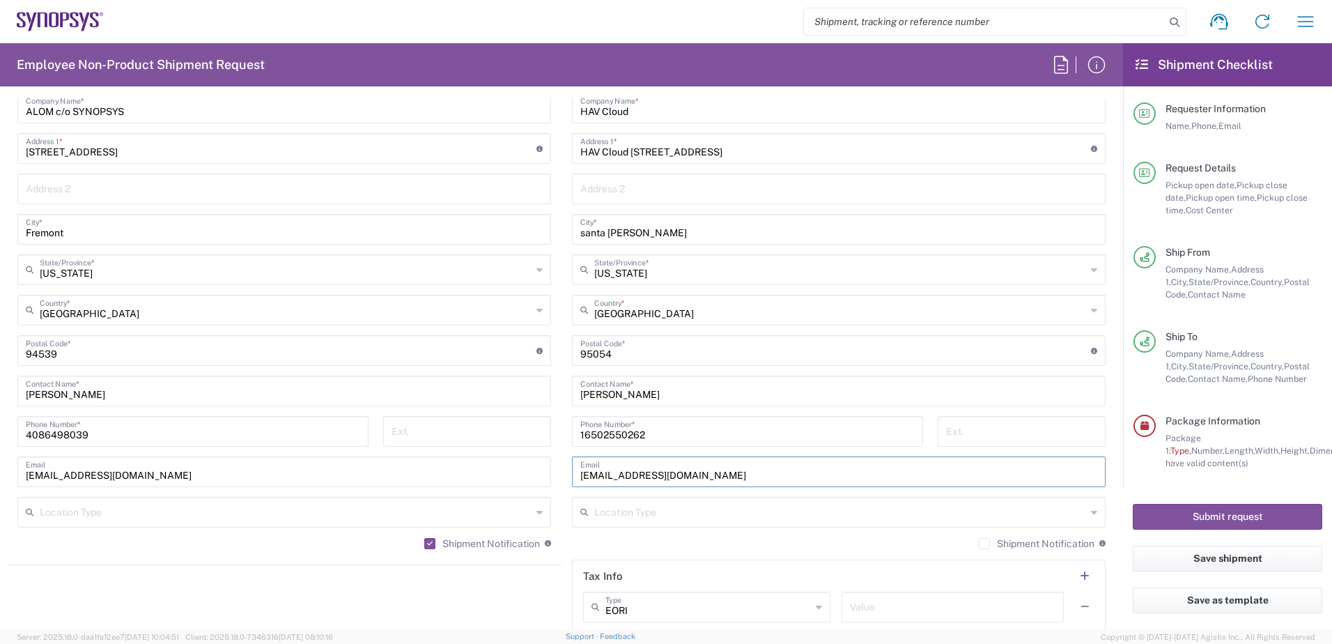
type input "[EMAIL_ADDRESS][DOMAIN_NAME]"
click at [979, 541] on label "Shipment Notification" at bounding box center [1037, 543] width 116 height 11
click at [984, 543] on input "Shipment Notification" at bounding box center [984, 543] width 0 height 0
click at [561, 550] on main "Location [GEOGRAPHIC_DATA] DE04 Agrate Brianza IT01 [GEOGRAPHIC_DATA] DE02 [GEO…" at bounding box center [838, 344] width 554 height 585
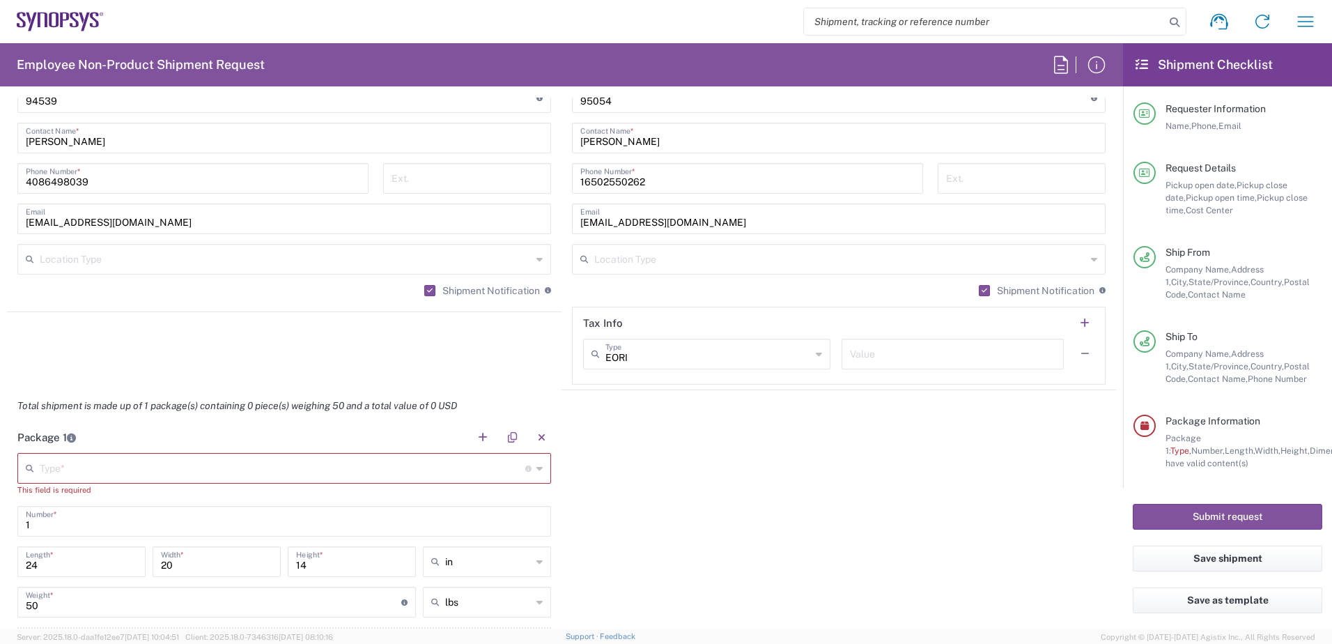
scroll to position [975, 0]
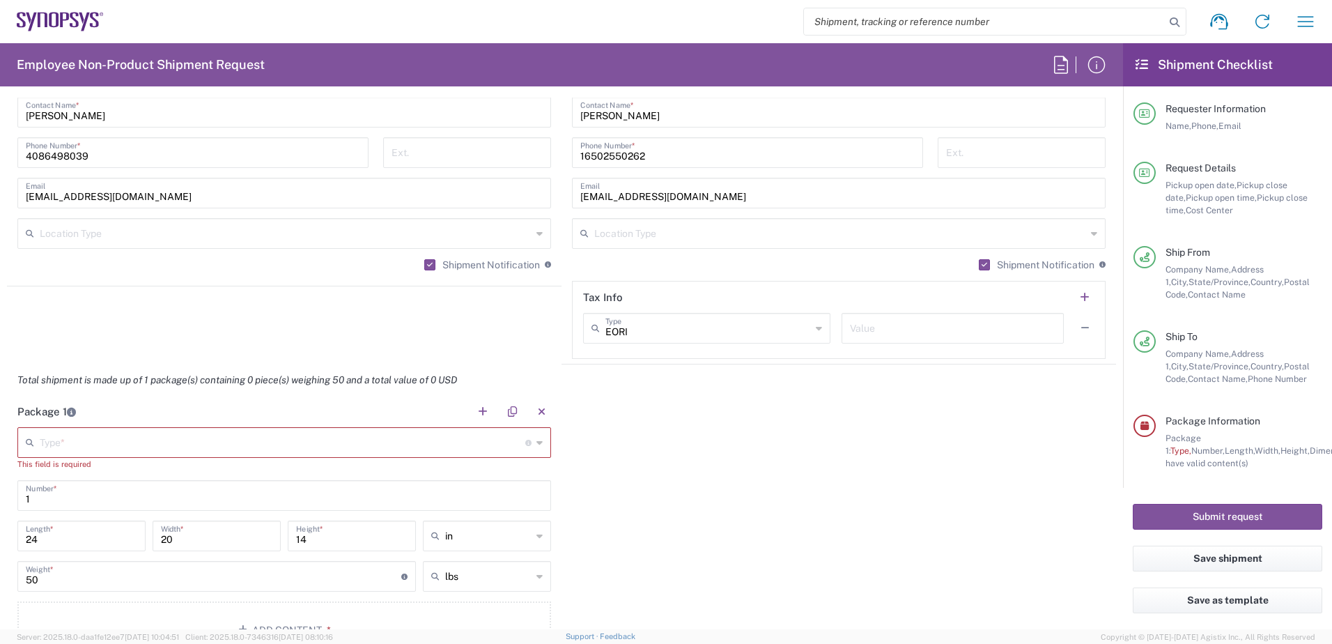
click at [157, 449] on input "text" at bounding box center [282, 441] width 485 height 24
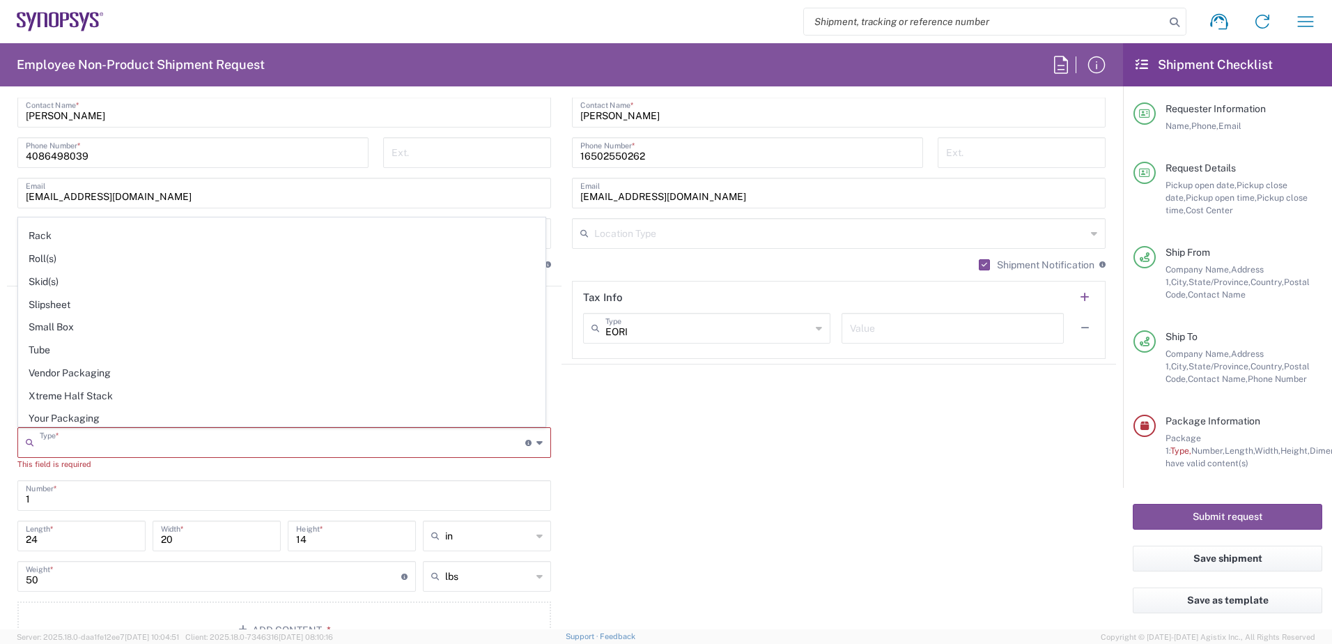
scroll to position [659, 0]
click at [75, 423] on span "Your Packaging" at bounding box center [282, 415] width 526 height 22
type input "Your Packaging"
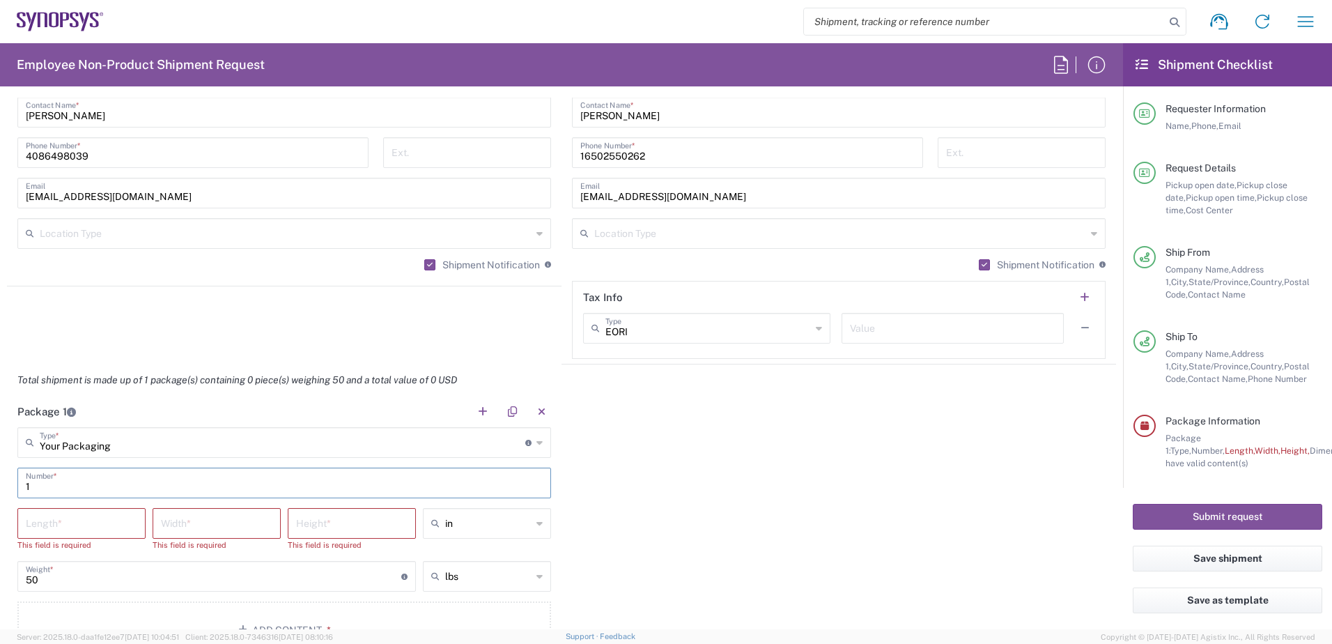
click at [36, 485] on input "1" at bounding box center [284, 481] width 517 height 24
type input "1"
click at [63, 523] on input "number" at bounding box center [81, 522] width 111 height 24
type input "44"
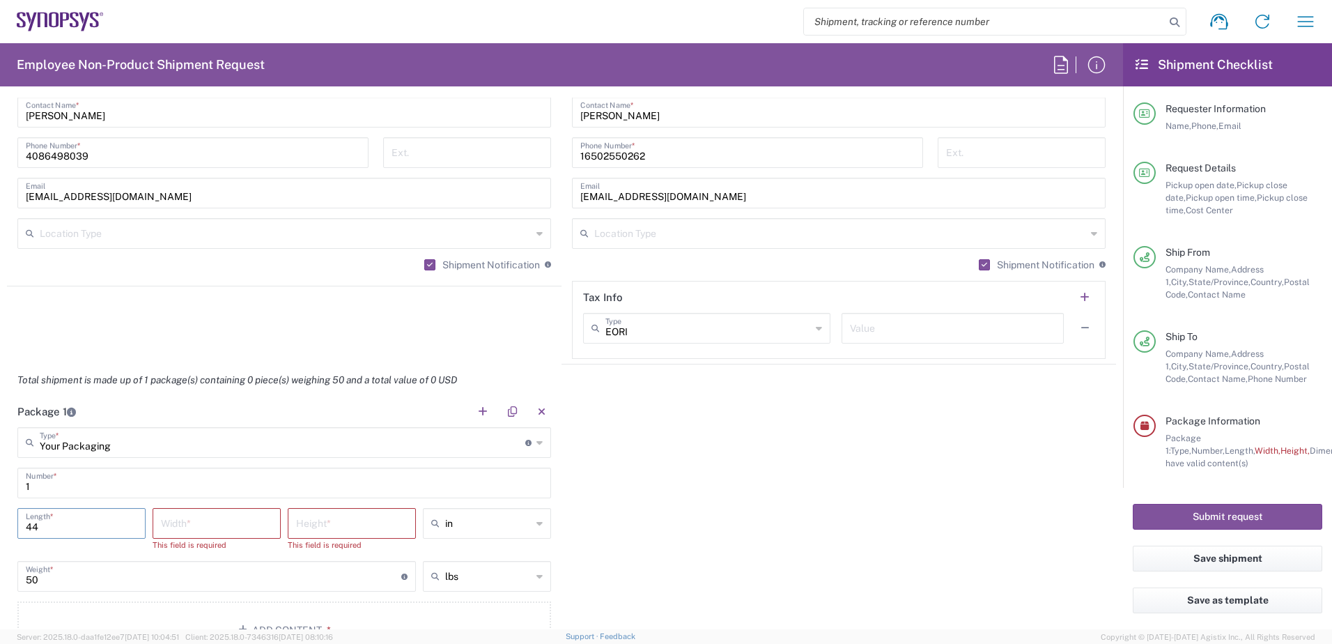
click at [185, 520] on input "number" at bounding box center [216, 522] width 111 height 24
type input "40"
click at [322, 528] on input "number" at bounding box center [351, 522] width 111 height 24
type input "40"
click at [622, 504] on div "Package 1 Your Packaging Type * Material used to package goods Bale(s) Basket(s…" at bounding box center [561, 526] width 1109 height 260
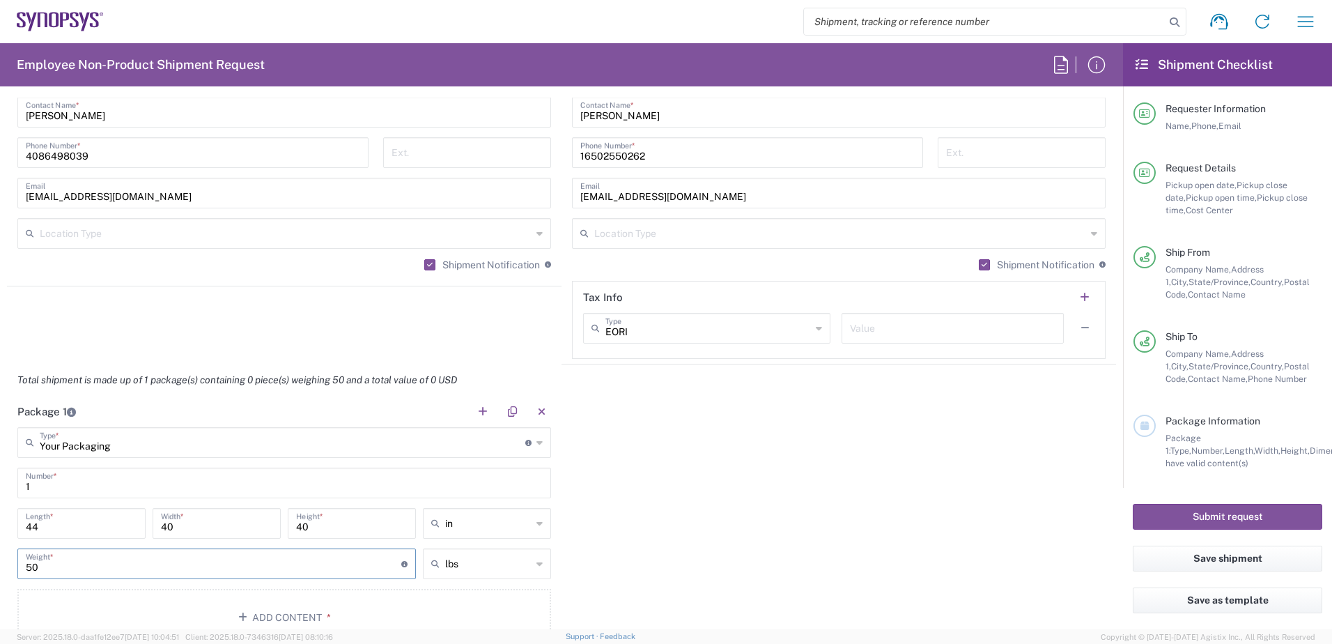
drag, startPoint x: 82, startPoint y: 559, endPoint x: 32, endPoint y: 559, distance: 50.1
click at [32, 559] on input "50" at bounding box center [213, 562] width 375 height 24
drag, startPoint x: 29, startPoint y: 558, endPoint x: 17, endPoint y: 557, distance: 11.9
click at [18, 557] on div "50 Weight * Total weight of package(s) in pounds or kilograms" at bounding box center [216, 563] width 398 height 31
click at [52, 561] on input "50" at bounding box center [213, 562] width 375 height 24
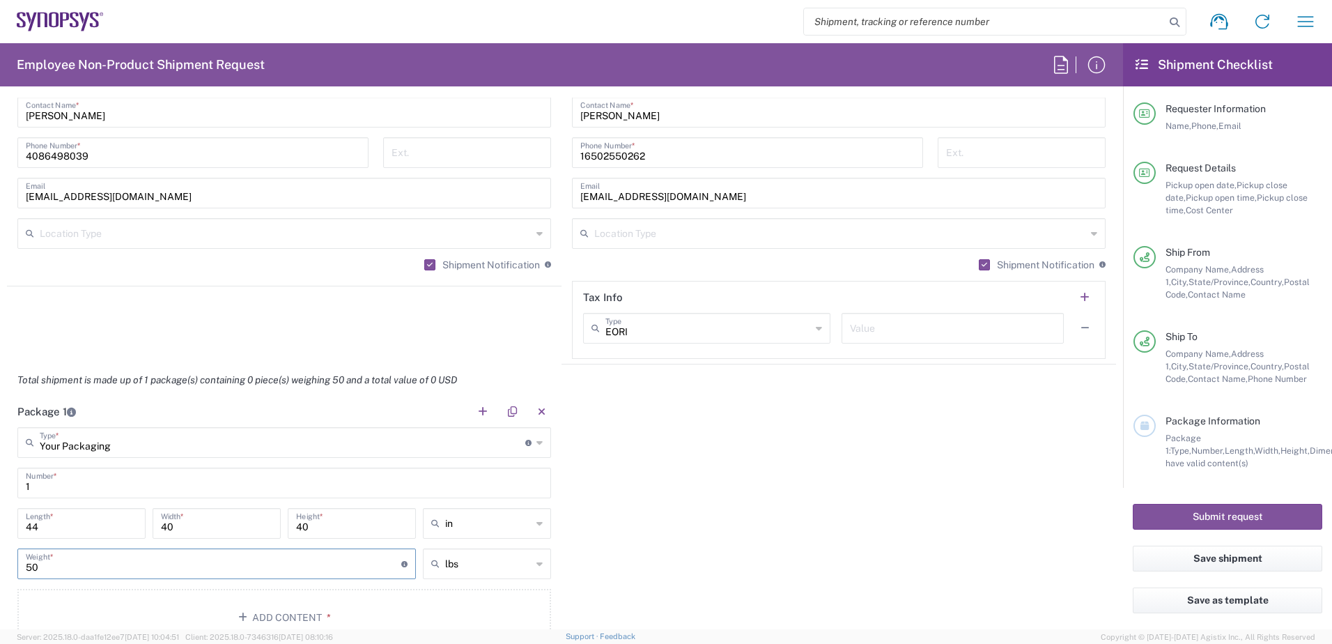
drag, startPoint x: 62, startPoint y: 566, endPoint x: 16, endPoint y: 565, distance: 46.0
click at [16, 565] on div "50 Weight * Total weight of package(s) in pounds or kilograms" at bounding box center [216, 568] width 405 height 40
type input "100"
click at [772, 435] on div "Package 1 Your Packaging Type * Material used to package goods Bale(s) Basket(s…" at bounding box center [561, 526] width 1109 height 260
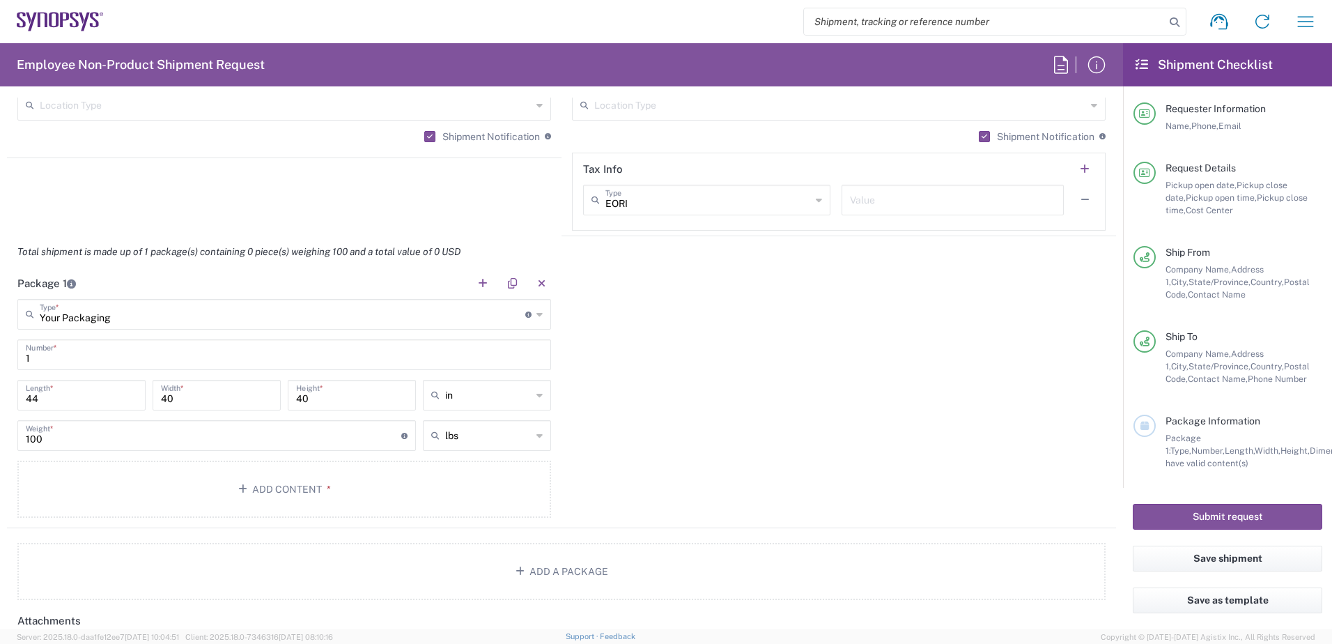
scroll to position [1114, 0]
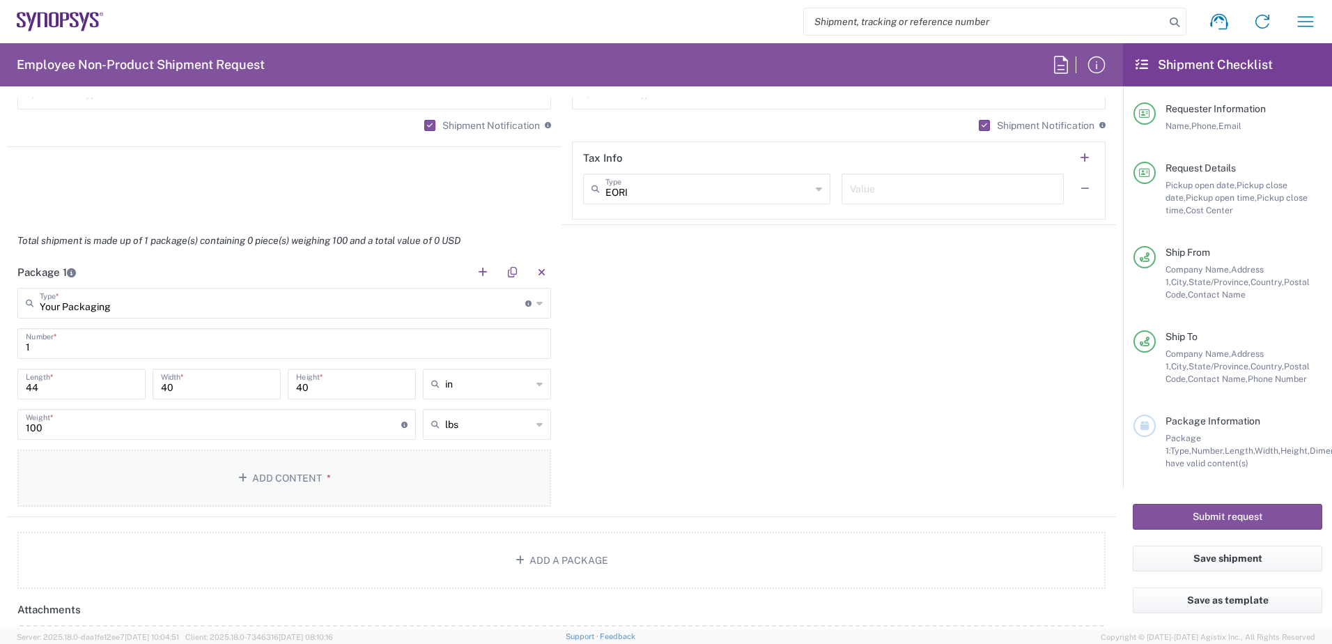
click at [270, 478] on button "Add Content *" at bounding box center [284, 477] width 534 height 57
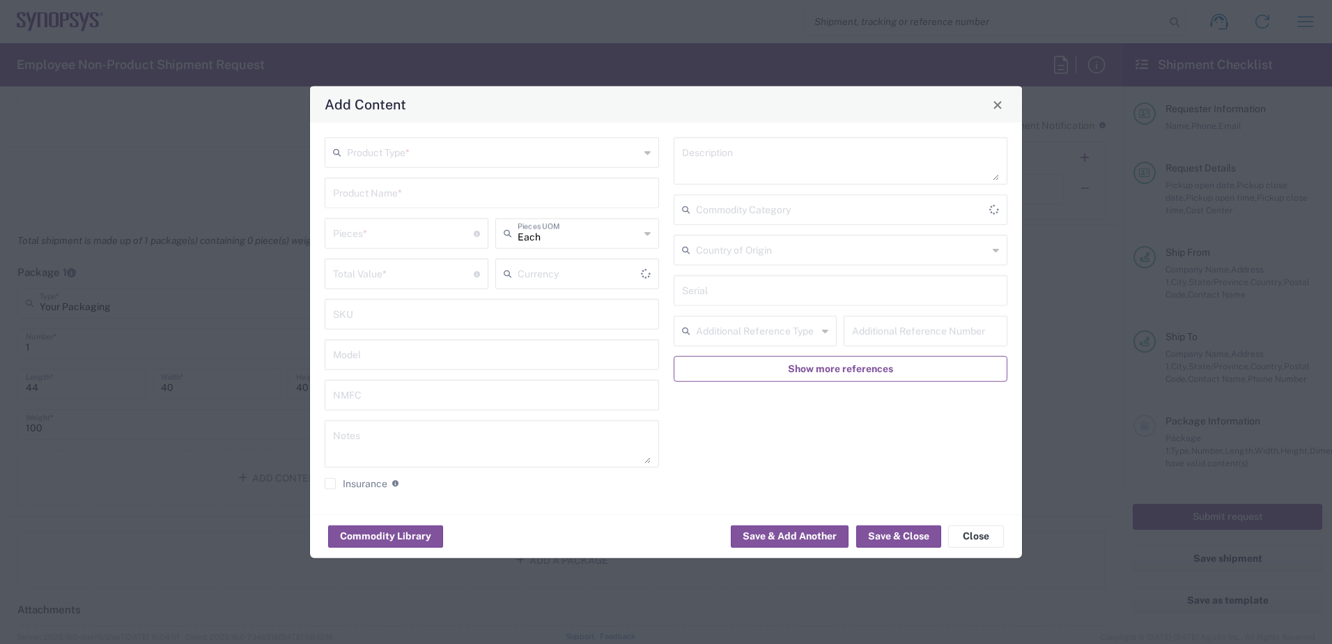
type input "US Dollar"
click at [378, 155] on input "text" at bounding box center [493, 151] width 293 height 24
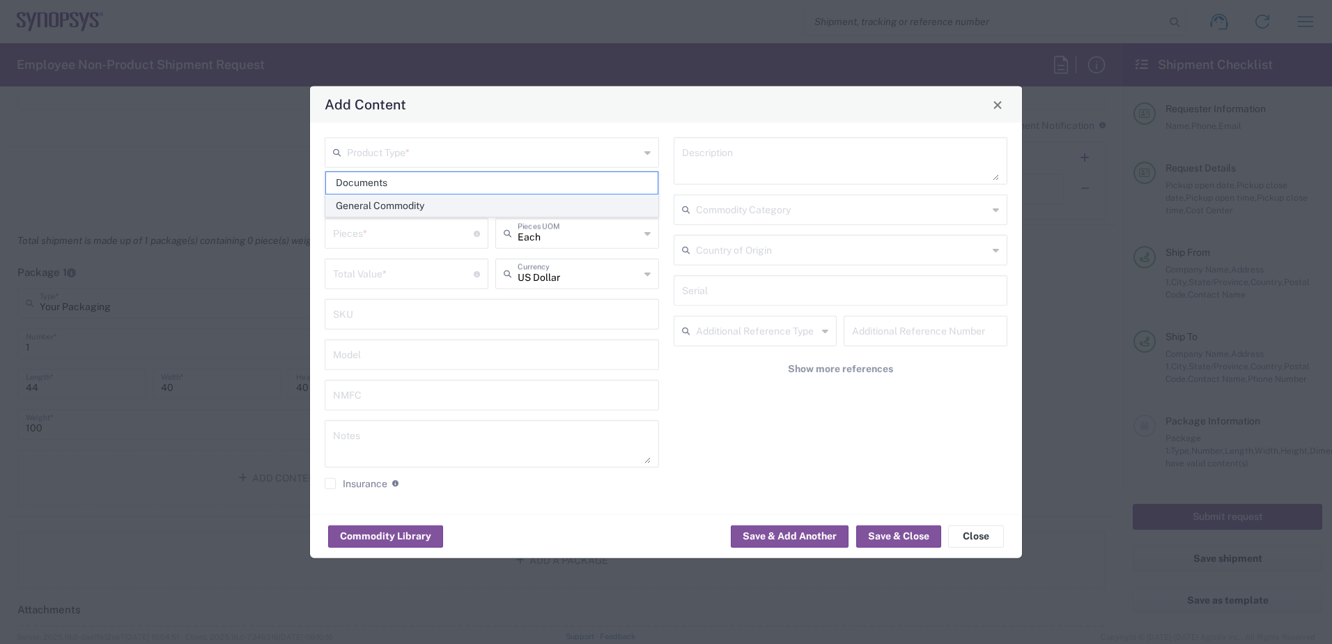
click at [384, 207] on span "General Commodity" at bounding box center [492, 206] width 332 height 22
type input "General Commodity"
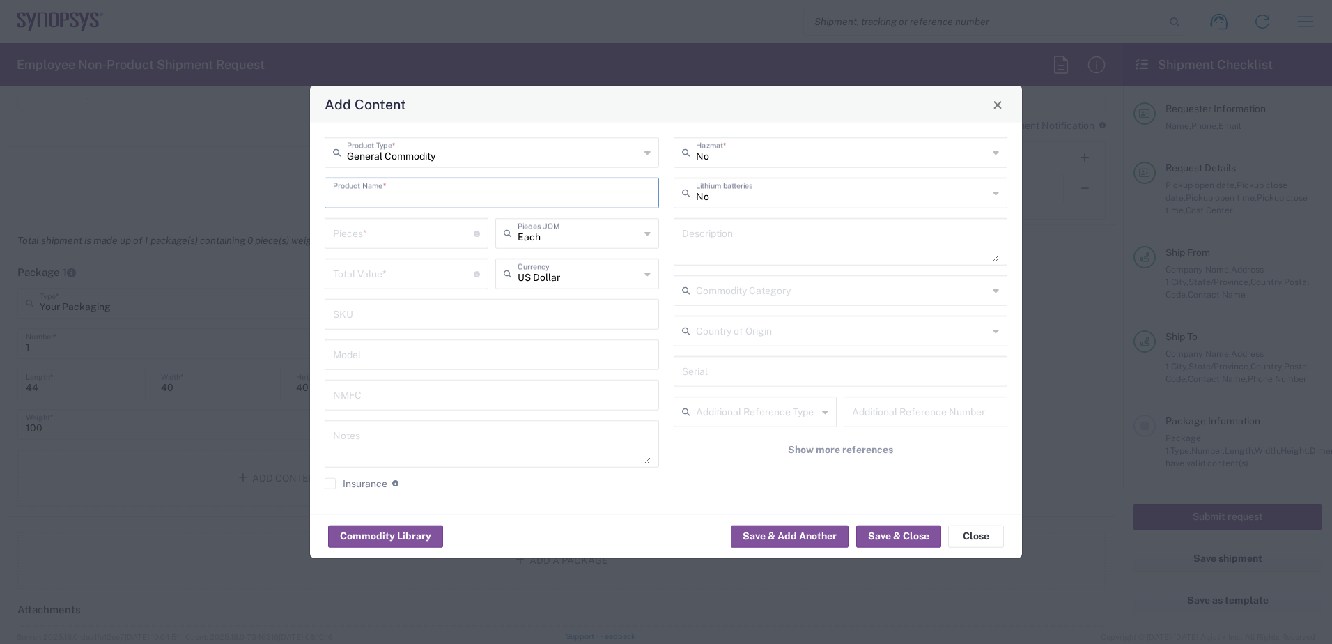
click at [407, 196] on input "text" at bounding box center [492, 192] width 318 height 24
type input "HW1175-000"
click at [387, 221] on input "number" at bounding box center [403, 232] width 141 height 24
click at [395, 279] on input "number" at bounding box center [403, 272] width 141 height 24
click at [375, 239] on div "90 Pieces * Number of pieces inside all the packages" at bounding box center [407, 233] width 164 height 31
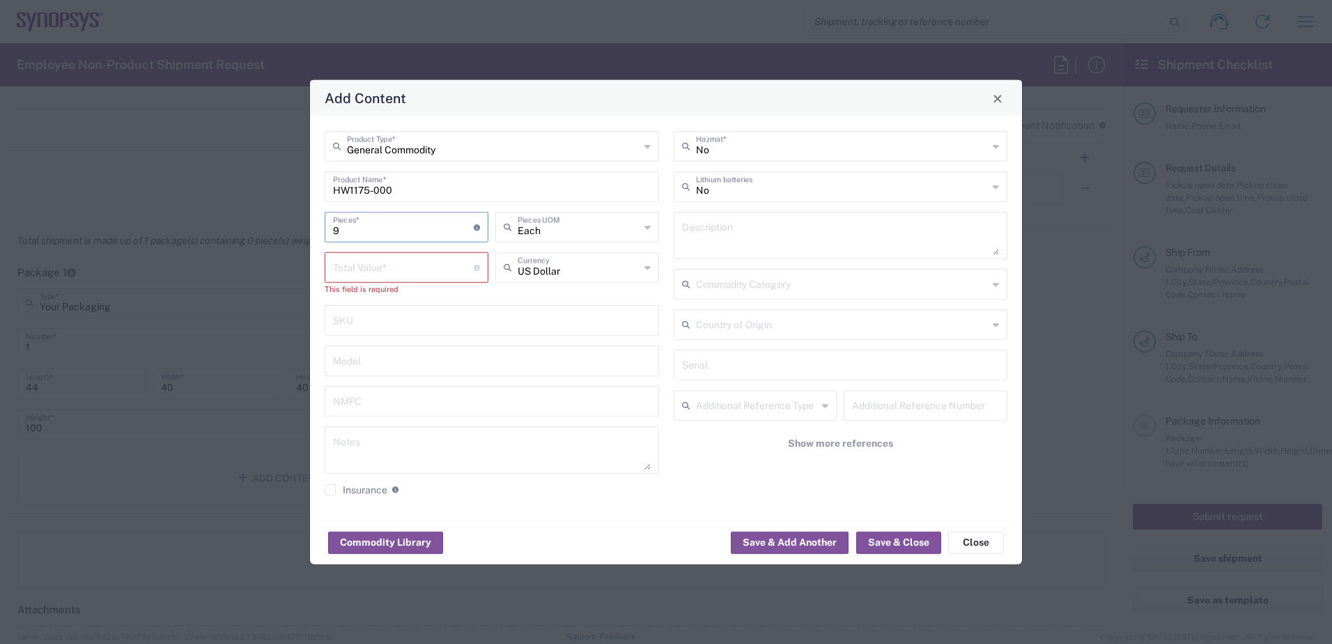
type input "9"
click at [419, 264] on input "number" at bounding box center [403, 266] width 141 height 24
click at [417, 444] on textarea at bounding box center [492, 449] width 318 height 39
paste textarea "106,291.58"
type textarea "9 x 106,291.58"
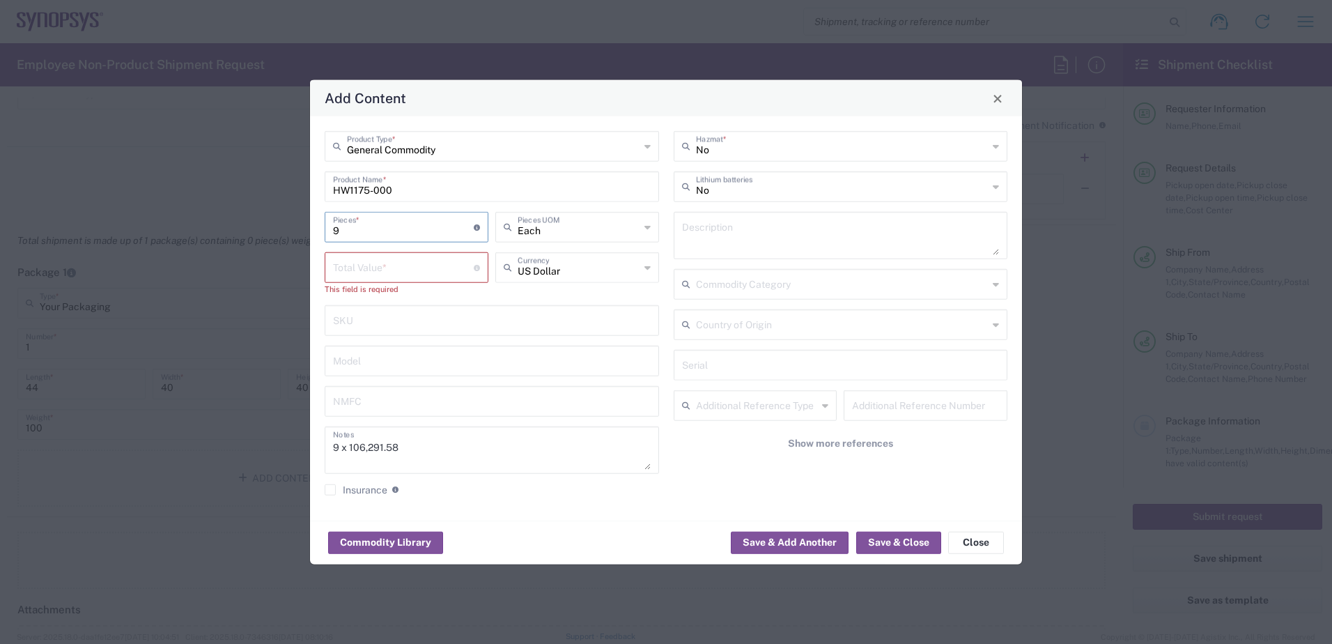
drag, startPoint x: 364, startPoint y: 232, endPoint x: 244, endPoint y: 229, distance: 119.1
click at [244, 229] on div "Add Content General Commodity Product Type * HW1175-000 Product Name * 9 Pieces…" at bounding box center [666, 322] width 1332 height 644
type input "1"
click at [353, 266] on input "number" at bounding box center [403, 266] width 141 height 24
paste input "106291.58"
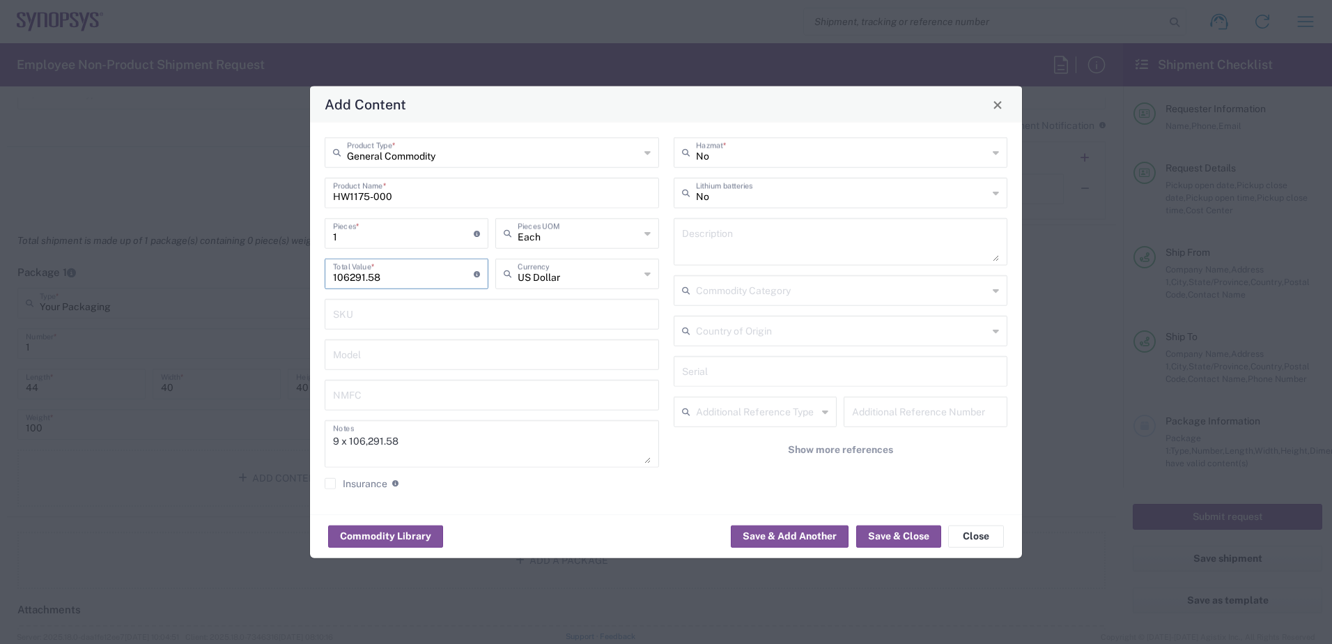
type input "106291.58"
click at [356, 236] on input "1" at bounding box center [403, 232] width 141 height 24
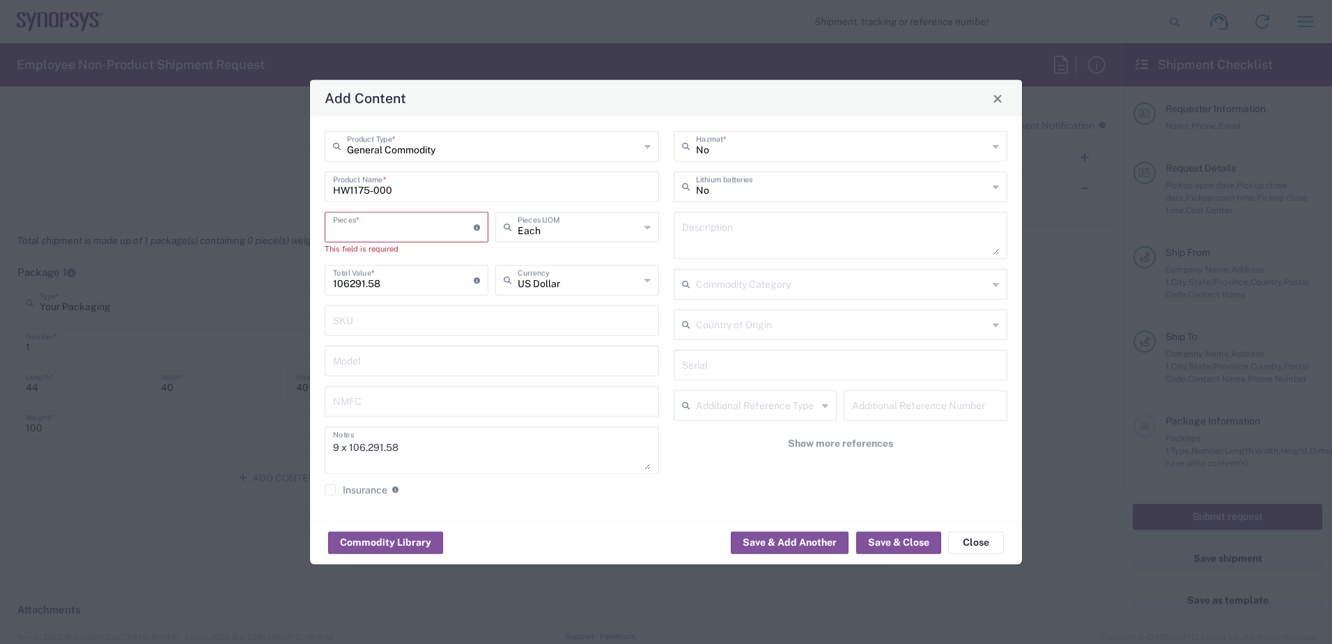
type input "9"
type input "956624.22"
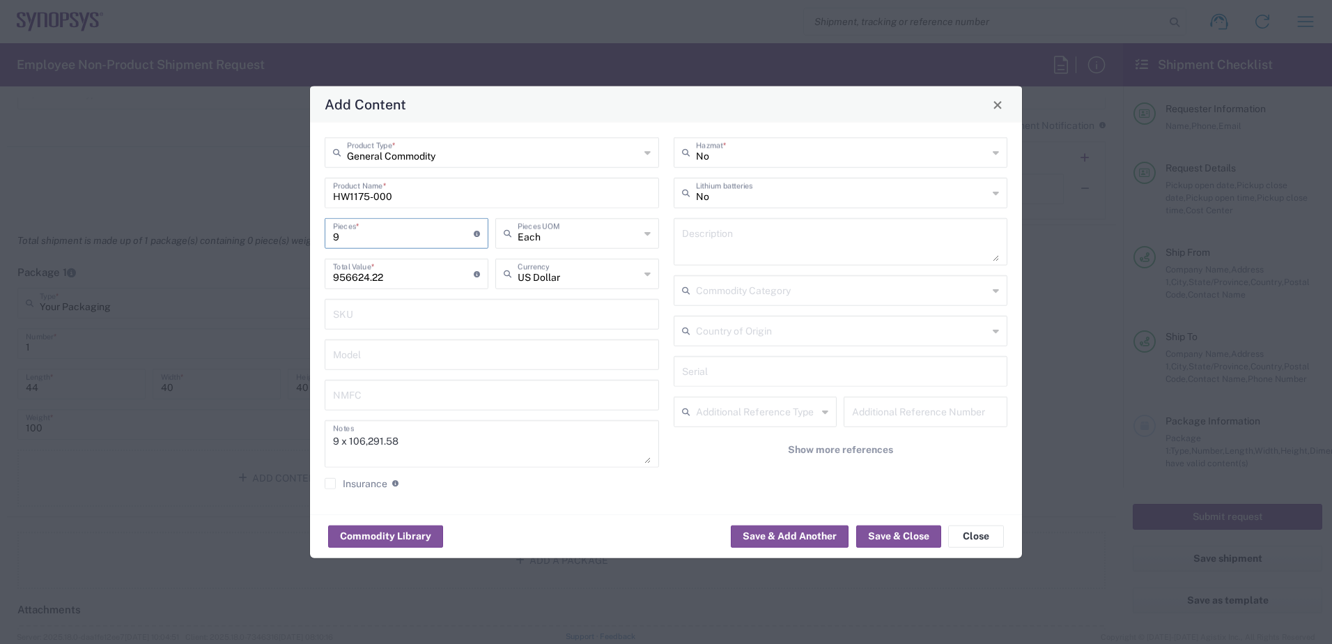
type input "9"
click at [397, 277] on input "956624.22" at bounding box center [403, 272] width 141 height 24
drag, startPoint x: 414, startPoint y: 441, endPoint x: 297, endPoint y: 441, distance: 117.0
click at [297, 441] on div "Add Content General Commodity Product Type * HW1175-000 Product Name * 9 Pieces…" at bounding box center [666, 322] width 1332 height 644
click at [988, 460] on button "Show more references" at bounding box center [841, 450] width 334 height 26
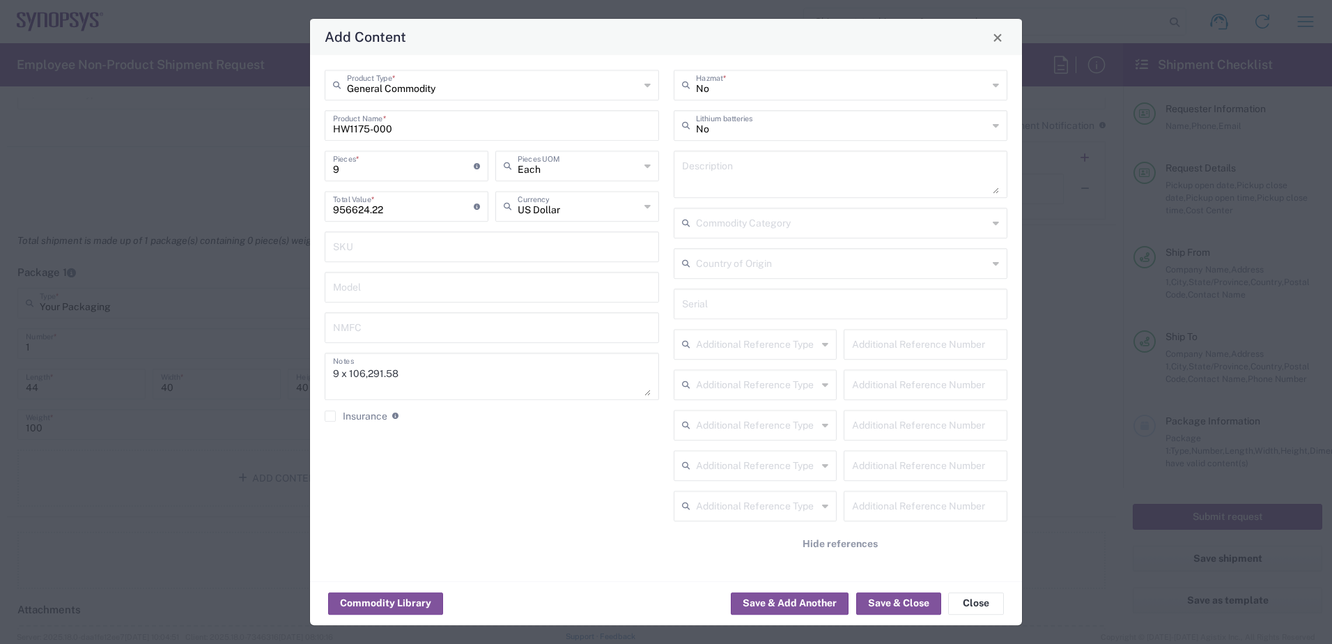
click at [651, 433] on div "General Commodity Product Type * HW1175-000 Product Name * 9 Pieces * Number of…" at bounding box center [492, 318] width 349 height 497
click at [807, 45] on div "Add Content" at bounding box center [666, 37] width 712 height 36
click at [617, 449] on div "General Commodity Product Type * HW1175-000 Product Name * 9 Pieces * Number of…" at bounding box center [492, 318] width 349 height 497
click at [703, 305] on input "text" at bounding box center [841, 302] width 318 height 24
drag, startPoint x: 711, startPoint y: 302, endPoint x: 892, endPoint y: 302, distance: 181.1
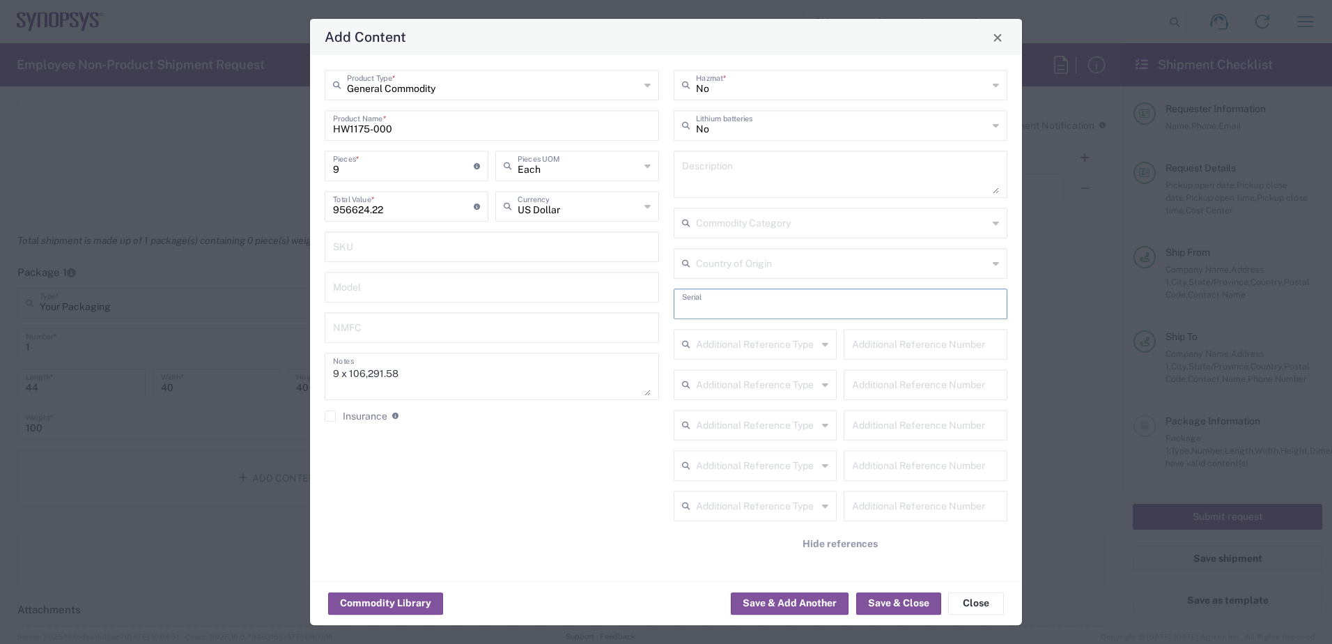
click at [892, 302] on input "text" at bounding box center [841, 302] width 318 height 24
click at [912, 603] on button "Save & Close" at bounding box center [898, 603] width 85 height 22
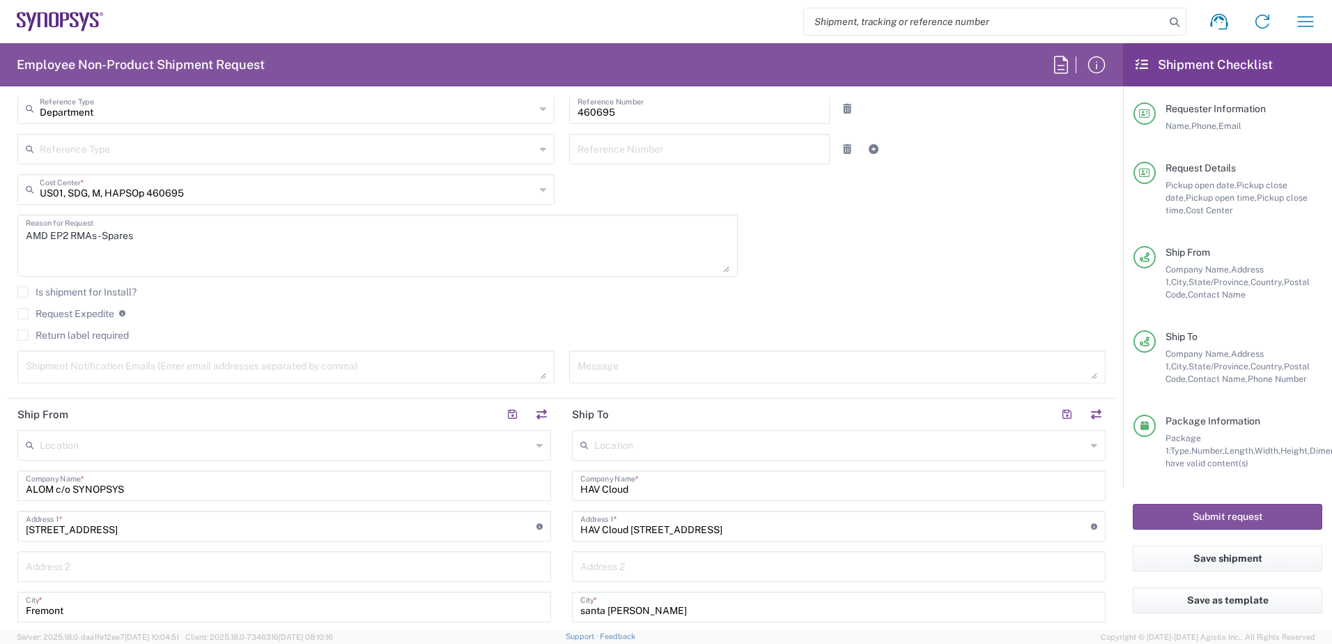
scroll to position [296, 0]
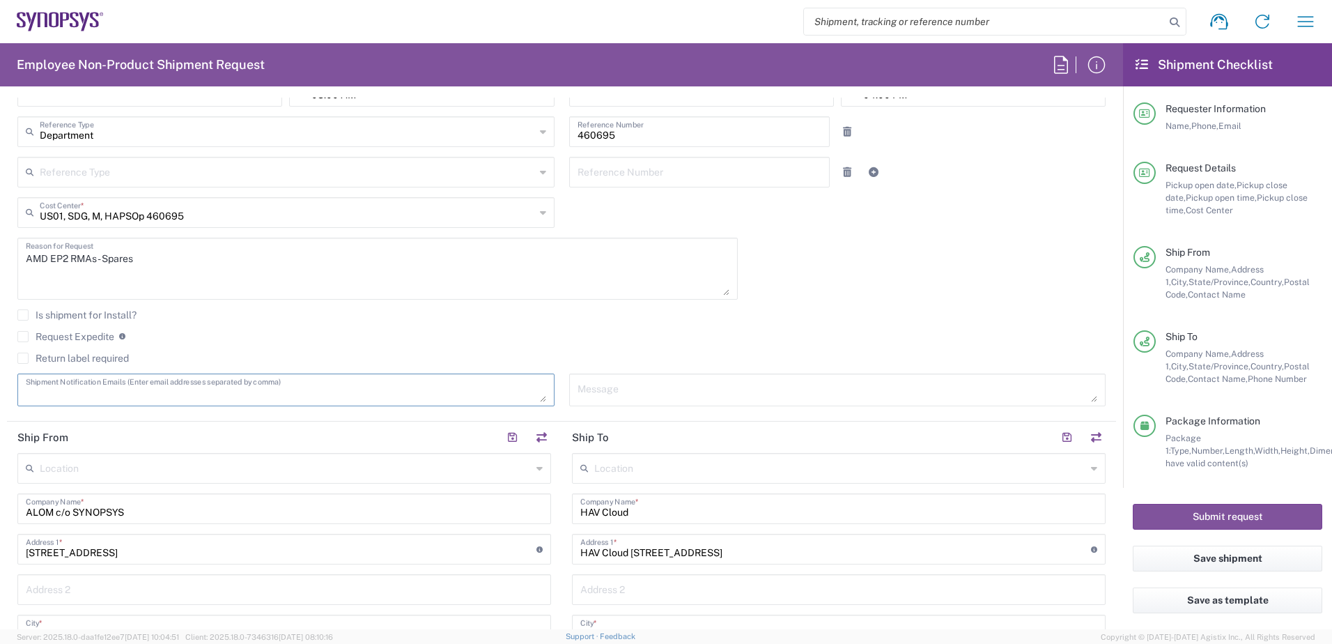
click at [62, 394] on textarea at bounding box center [286, 390] width 520 height 24
click at [85, 391] on textarea at bounding box center [286, 390] width 520 height 24
paste textarea "[PERSON_NAME][EMAIL_ADDRESS][DOMAIN_NAME]"
type textarea "[PERSON_NAME][EMAIL_ADDRESS][DOMAIN_NAME]"
click at [130, 393] on textarea "[PERSON_NAME][EMAIL_ADDRESS][DOMAIN_NAME]" at bounding box center [286, 390] width 520 height 24
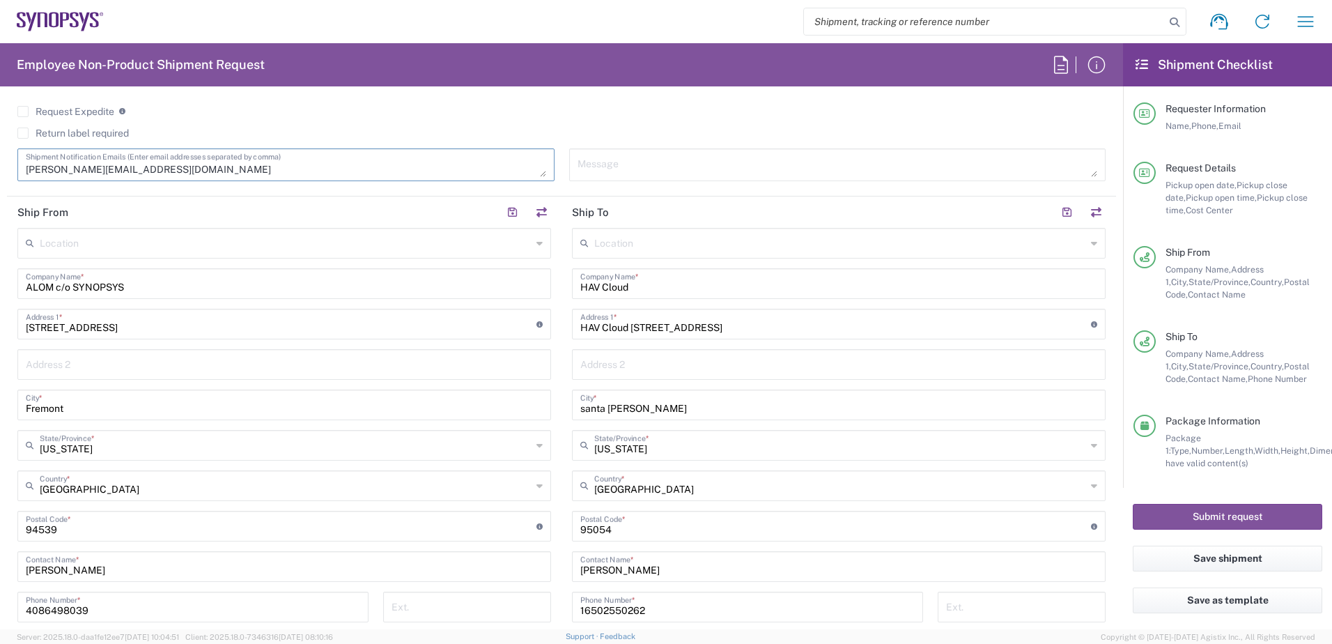
scroll to position [226, 0]
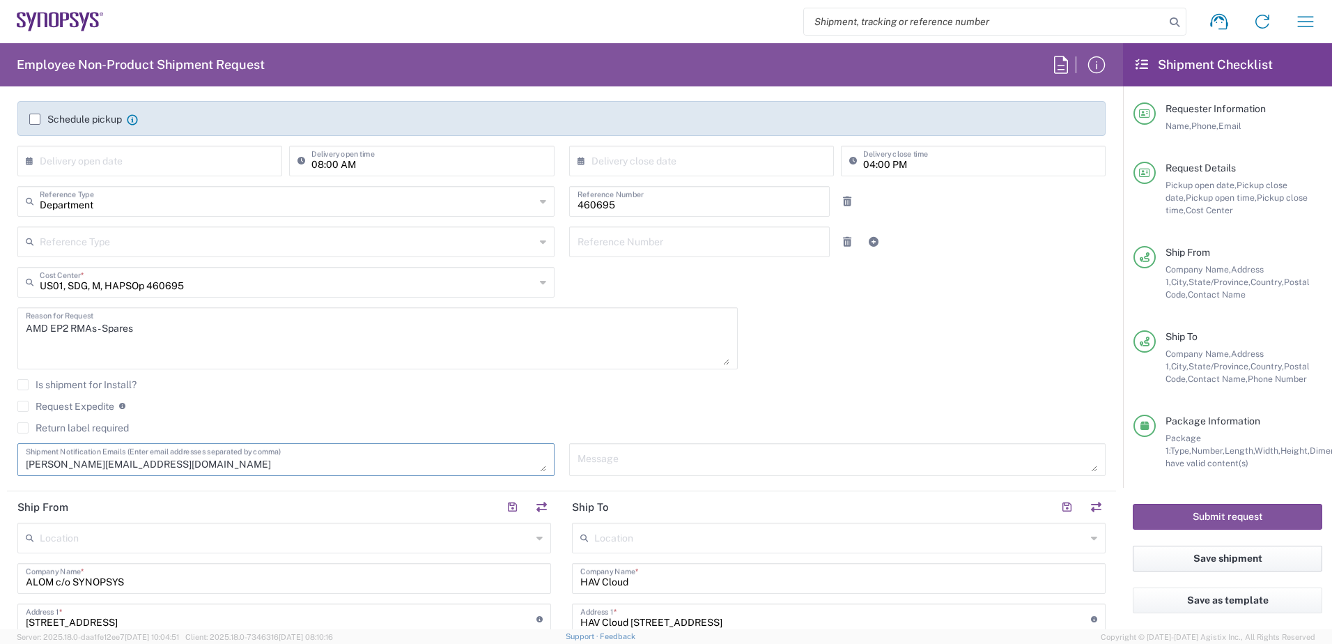
click at [1228, 559] on button "Save shipment" at bounding box center [1227, 558] width 189 height 26
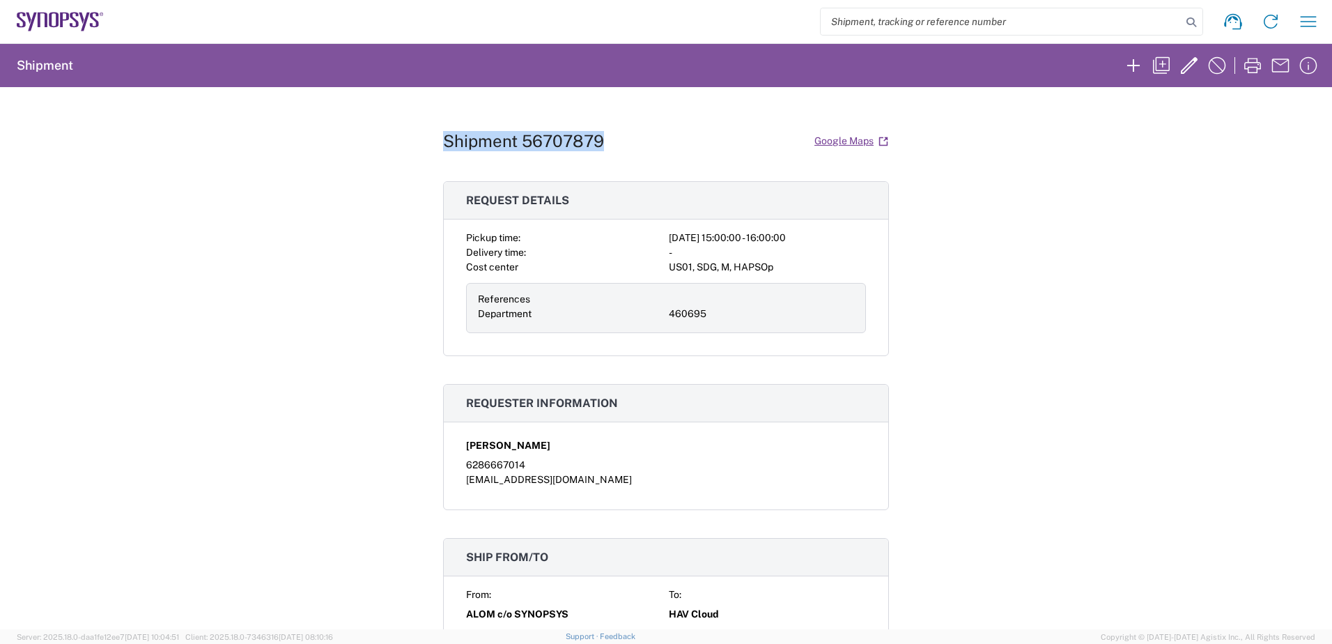
drag, startPoint x: 597, startPoint y: 139, endPoint x: 437, endPoint y: 139, distance: 159.5
click at [443, 139] on h1 "Shipment 56707879" at bounding box center [523, 141] width 161 height 20
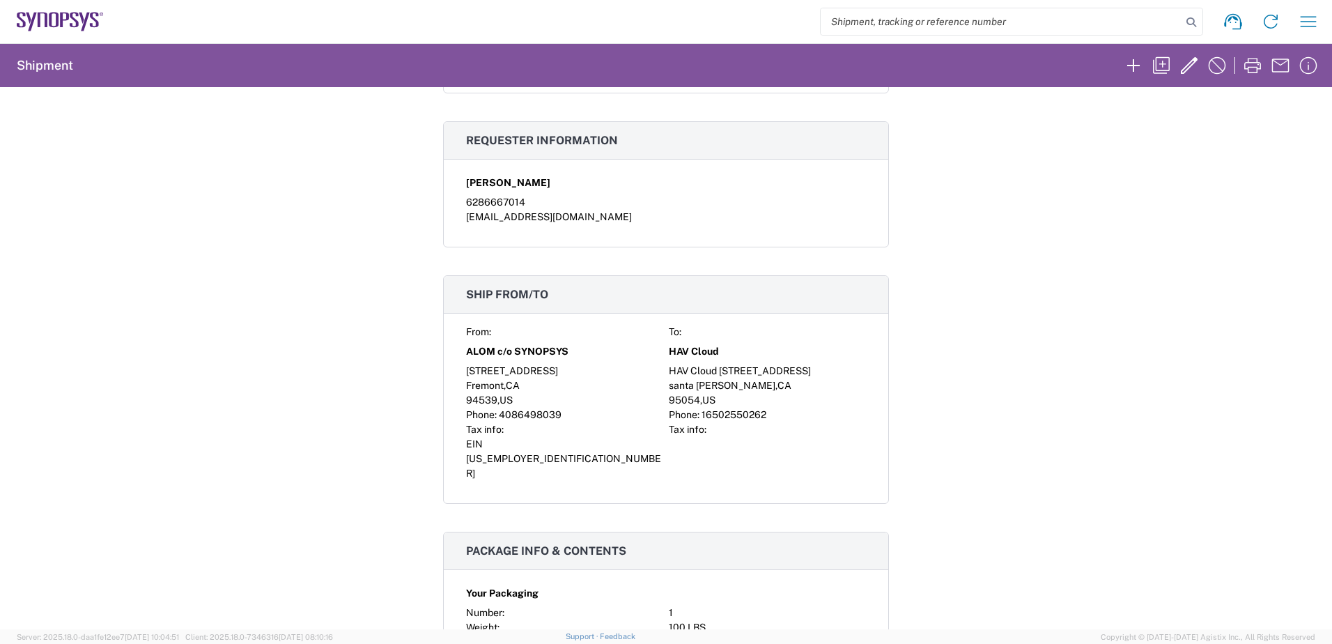
scroll to position [348, 0]
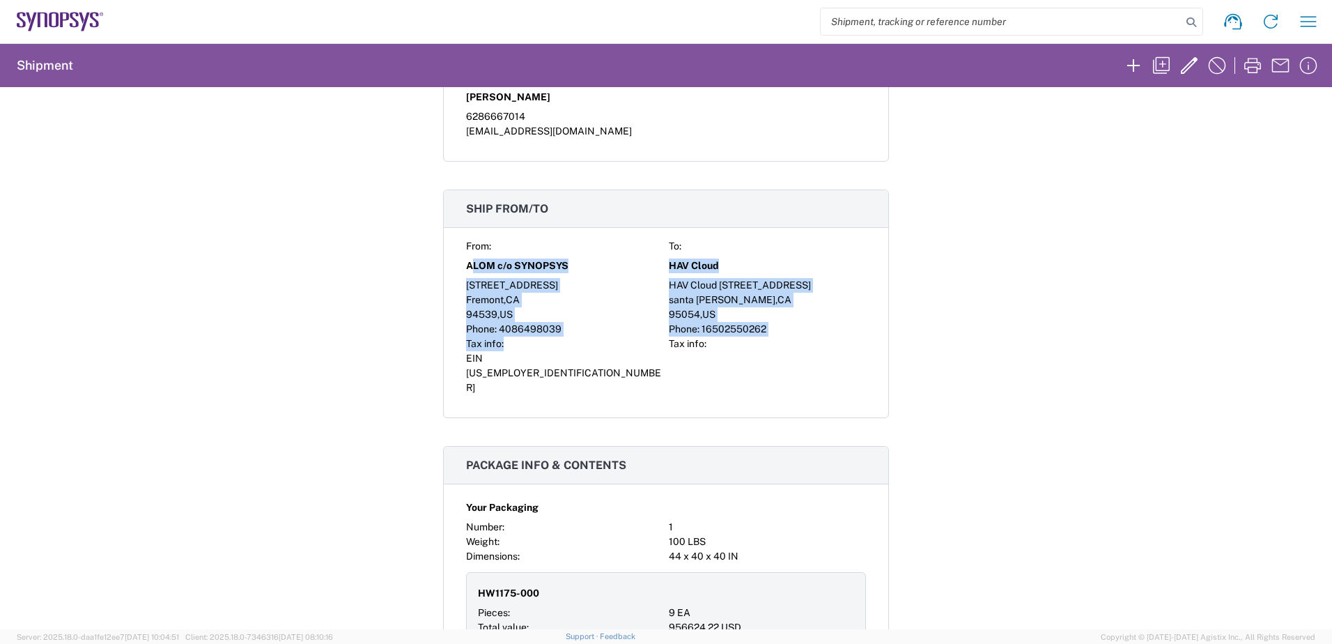
drag, startPoint x: 469, startPoint y: 267, endPoint x: 522, endPoint y: 341, distance: 91.3
click at [522, 341] on div "From: To: ALOM c/o SYNOPSYS HAV Cloud [STREET_ADDRESS] HAV Cloud [STREET_ADDRES…" at bounding box center [666, 317] width 400 height 156
drag, startPoint x: 522, startPoint y: 341, endPoint x: 742, endPoint y: 344, distance: 219.4
click at [742, 344] on div "From: To: ALOM c/o SYNOPSYS HAV Cloud [STREET_ADDRESS] HAV Cloud [STREET_ADDRES…" at bounding box center [666, 317] width 400 height 156
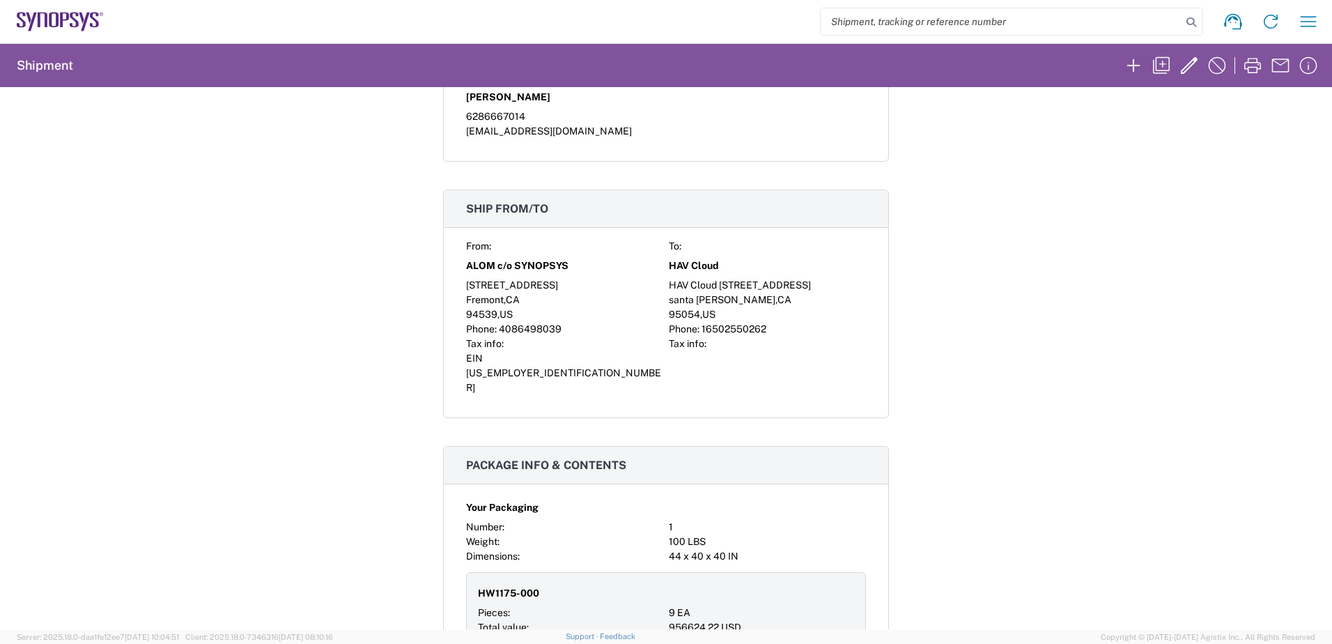
drag, startPoint x: 742, startPoint y: 344, endPoint x: 814, endPoint y: 356, distance: 72.7
click at [814, 356] on div at bounding box center [767, 373] width 197 height 44
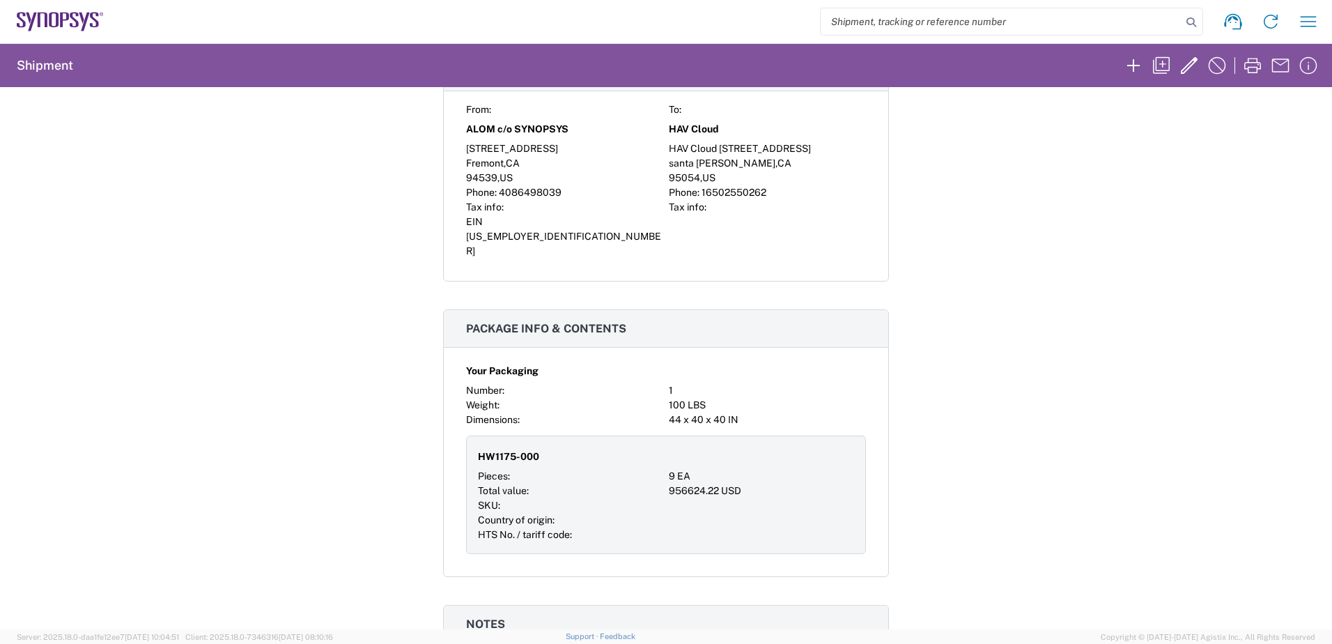
scroll to position [488, 0]
drag, startPoint x: 490, startPoint y: 424, endPoint x: 529, endPoint y: 424, distance: 38.3
click at [529, 446] on span "HW1175-000" at bounding box center [508, 453] width 61 height 15
click at [686, 495] on div at bounding box center [761, 502] width 185 height 15
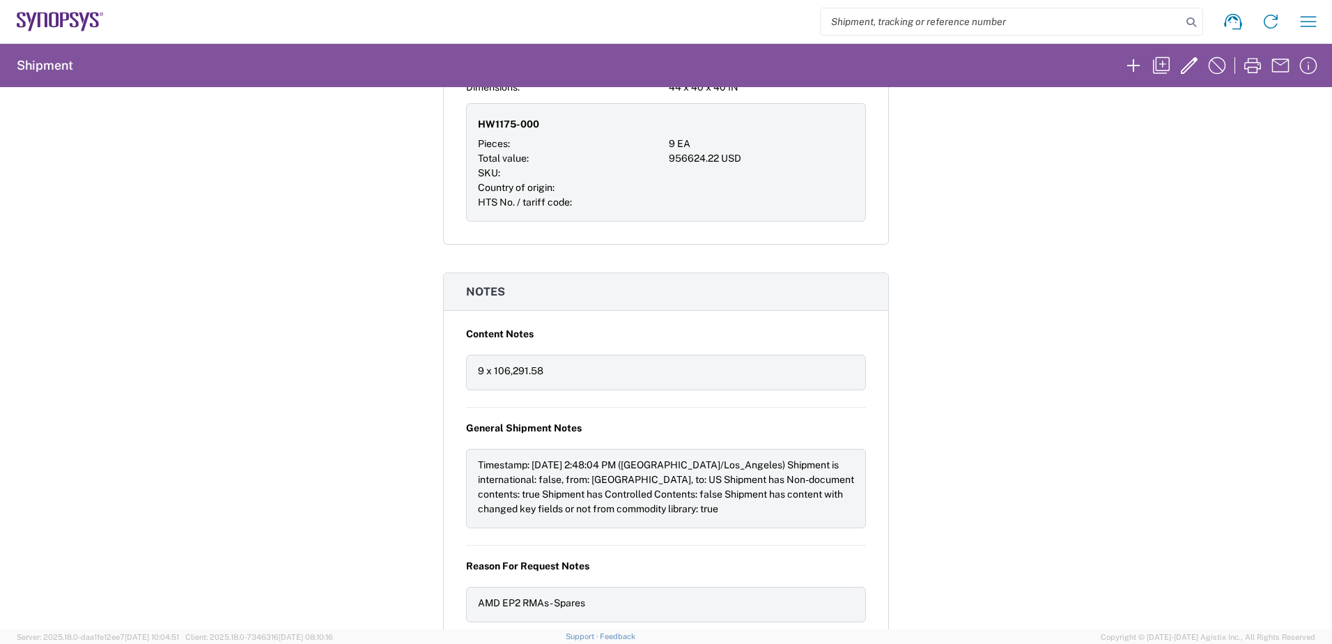
scroll to position [836, 0]
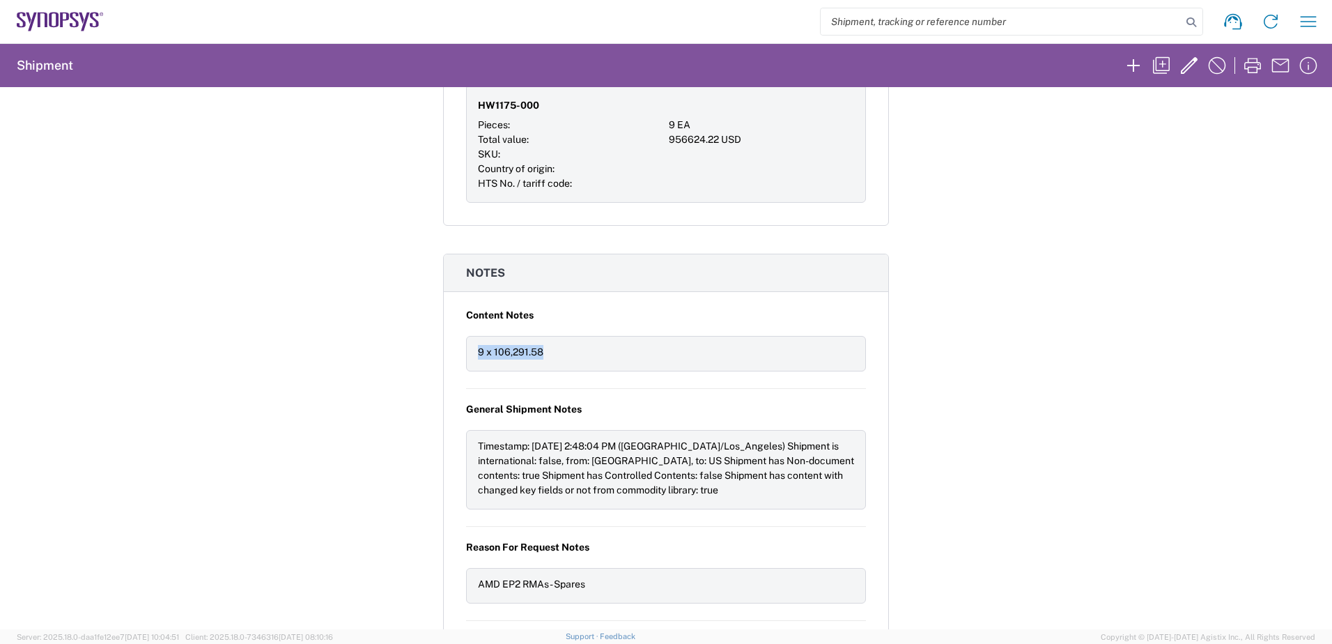
drag, startPoint x: 552, startPoint y: 318, endPoint x: 464, endPoint y: 318, distance: 87.8
click at [466, 336] on div "9 x 106,291.58" at bounding box center [666, 354] width 400 height 36
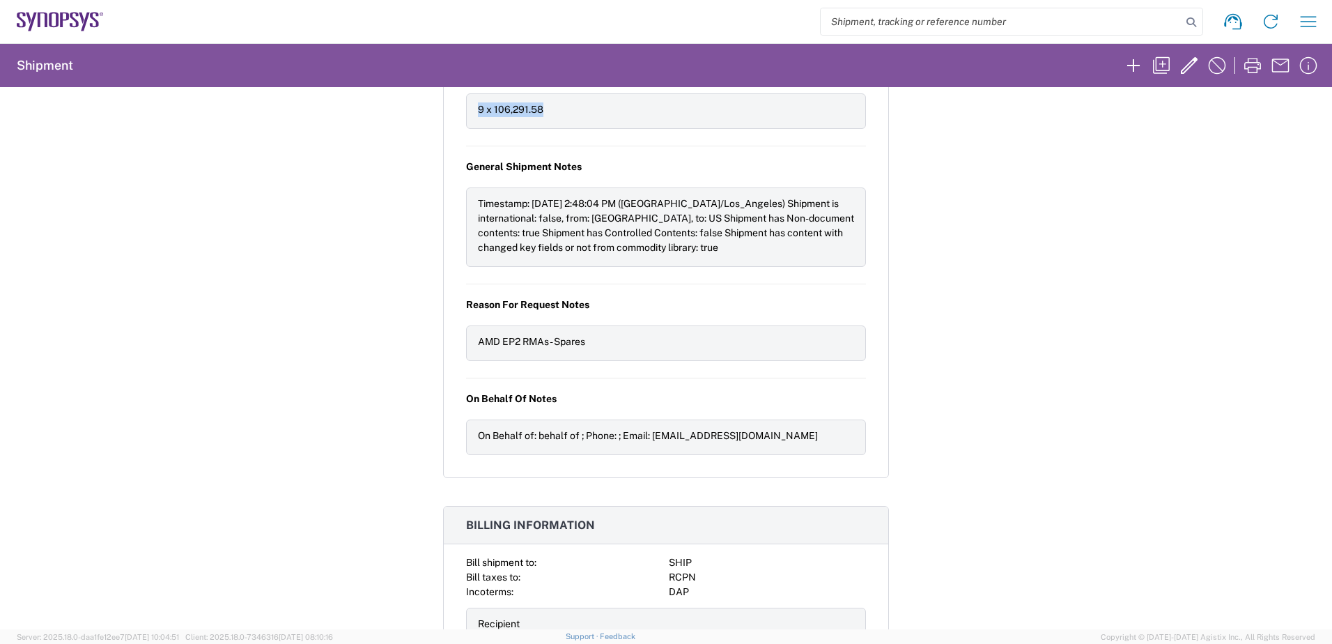
scroll to position [1114, 0]
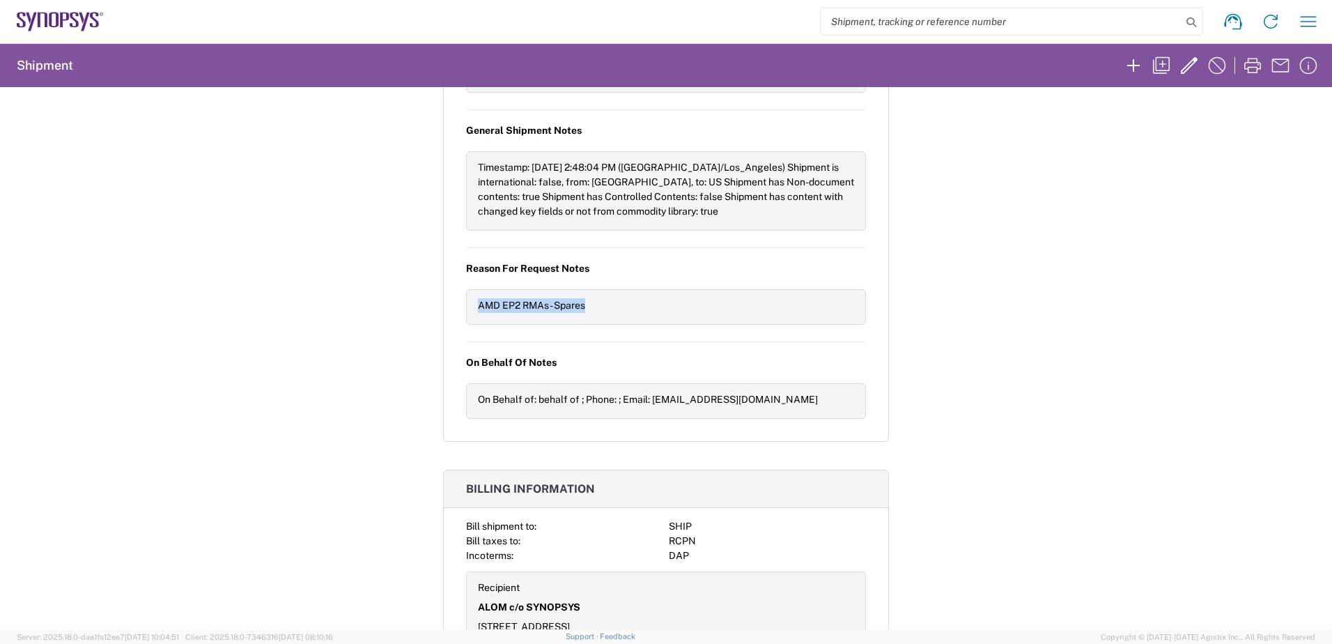
drag, startPoint x: 612, startPoint y: 280, endPoint x: 455, endPoint y: 279, distance: 157.4
click at [455, 279] on div "Content Notes 9 x 106,291.58 General Shipment Notes Timestamp: [DATE] 2:48:04 P…" at bounding box center [666, 232] width 444 height 417
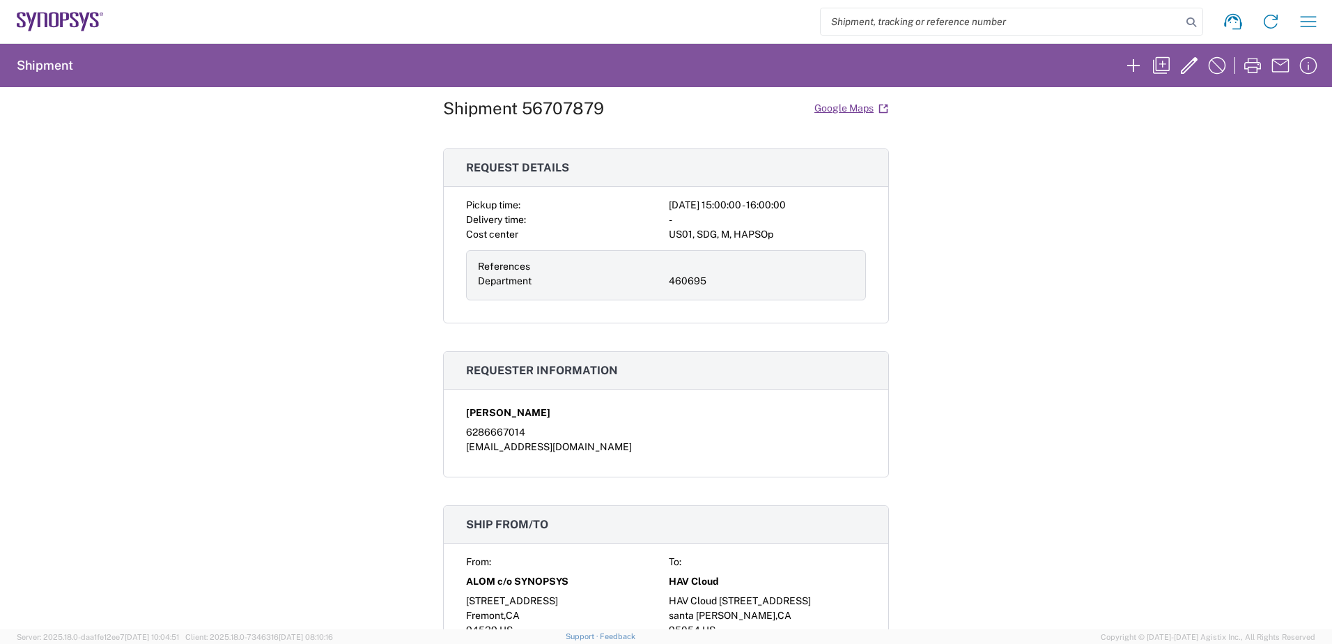
scroll to position [19, 0]
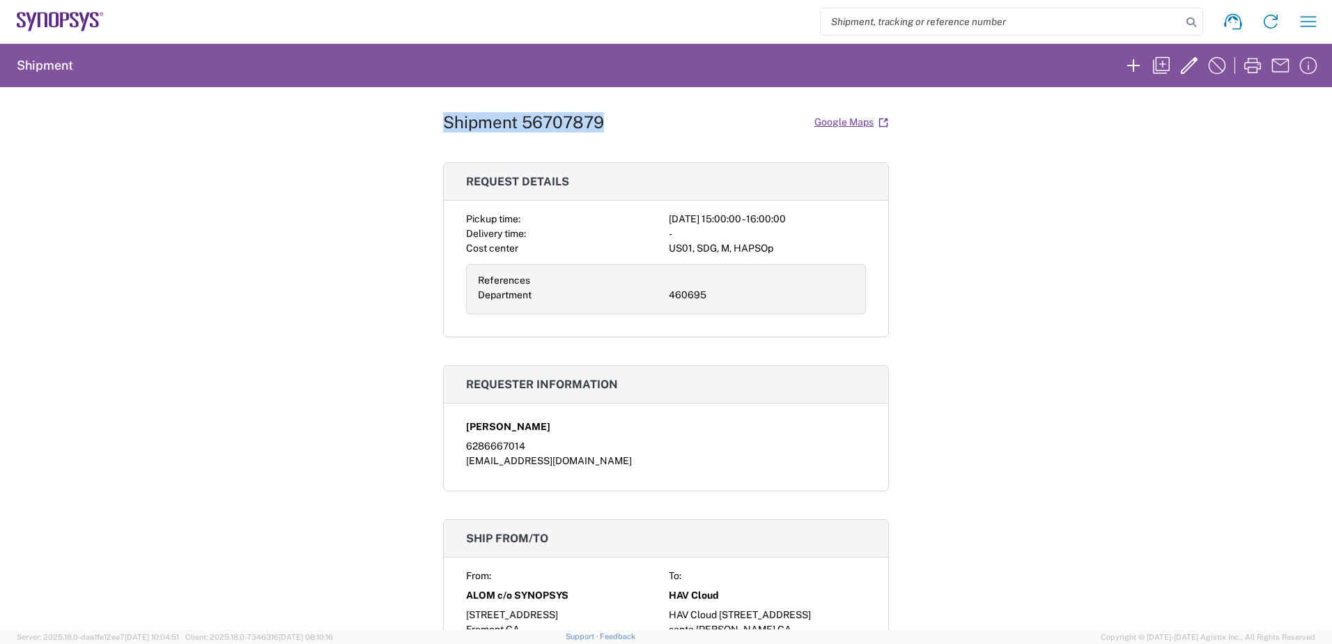
drag, startPoint x: 602, startPoint y: 121, endPoint x: 437, endPoint y: 132, distance: 164.7
click at [443, 132] on div "Shipment 56707879 Google Maps" at bounding box center [666, 122] width 446 height 24
copy h1 "Shipment 56707879"
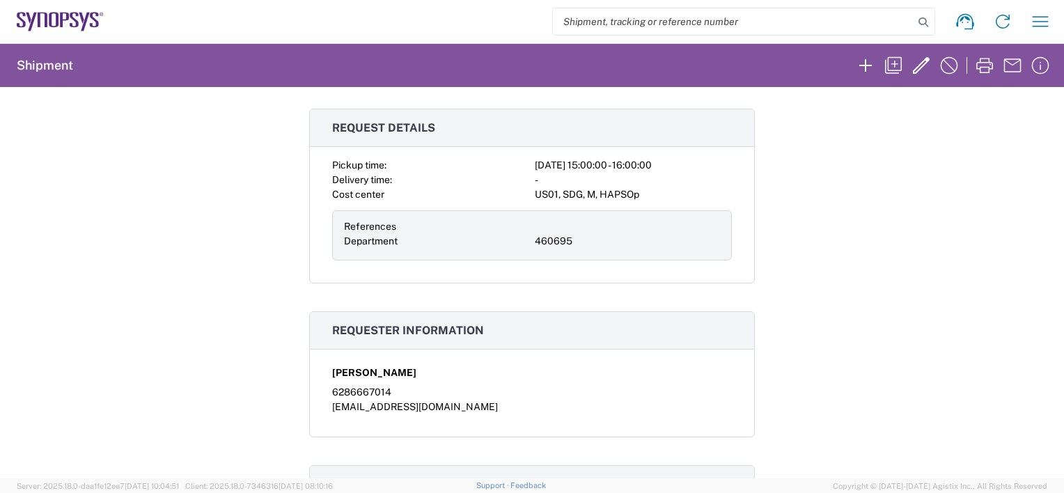
scroll to position [0, 0]
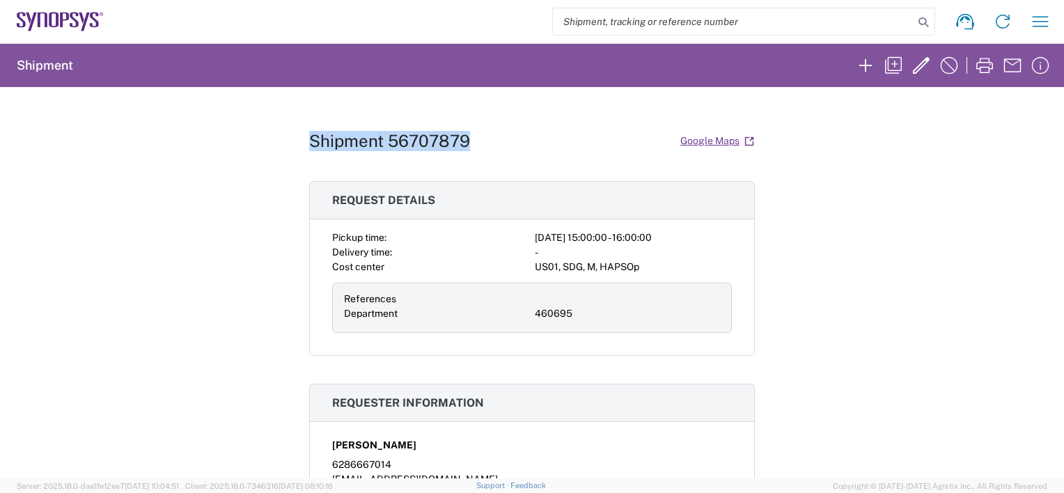
click at [465, 141] on div "Shipment 56707879 Google Maps" at bounding box center [532, 141] width 446 height 24
click at [416, 144] on h1 "Shipment 56707879" at bounding box center [389, 141] width 161 height 20
drag, startPoint x: 462, startPoint y: 143, endPoint x: 387, endPoint y: 143, distance: 75.2
click at [387, 143] on h1 "Shipment 56707879" at bounding box center [389, 141] width 161 height 20
copy h1 "56707879"
